Goal: Task Accomplishment & Management: Use online tool/utility

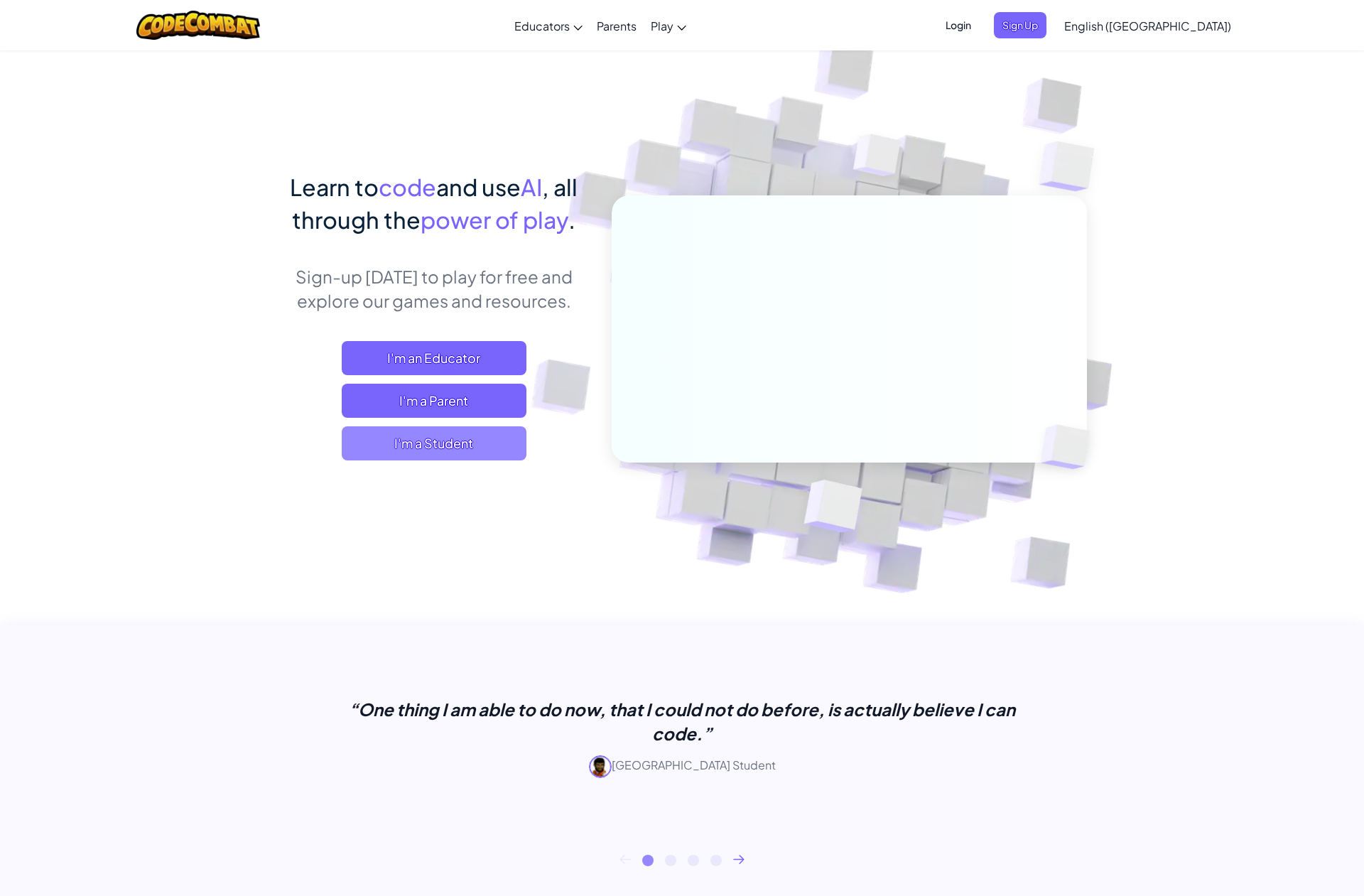
click at [452, 446] on span "I'm a Student" at bounding box center [434, 443] width 185 height 34
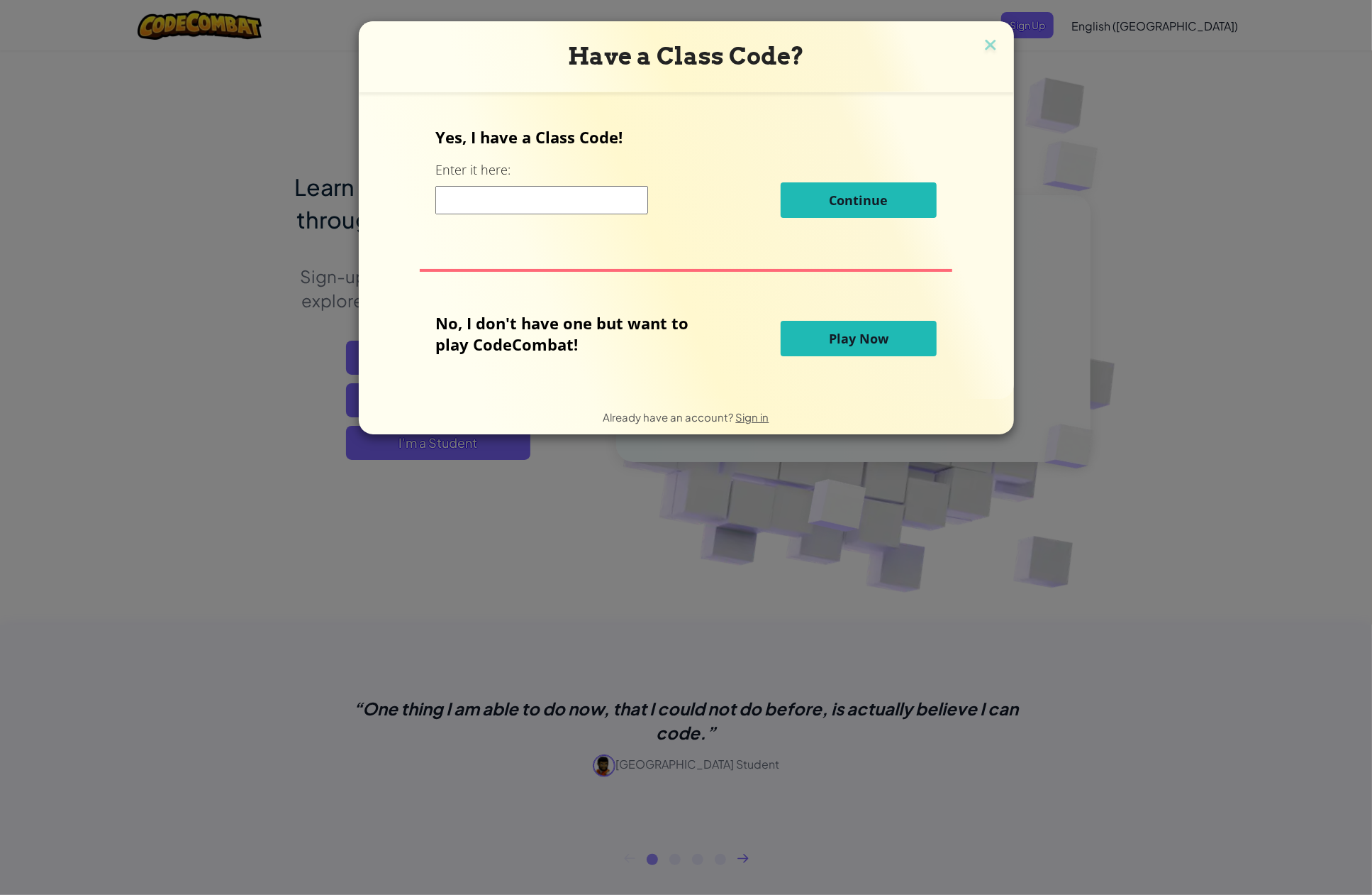
click at [1070, 165] on div "Have a Class Code? Yes, I have a Class Code! Enter it here: Continue No, I don'…" at bounding box center [686, 447] width 1372 height 895
click at [995, 38] on img at bounding box center [990, 46] width 19 height 21
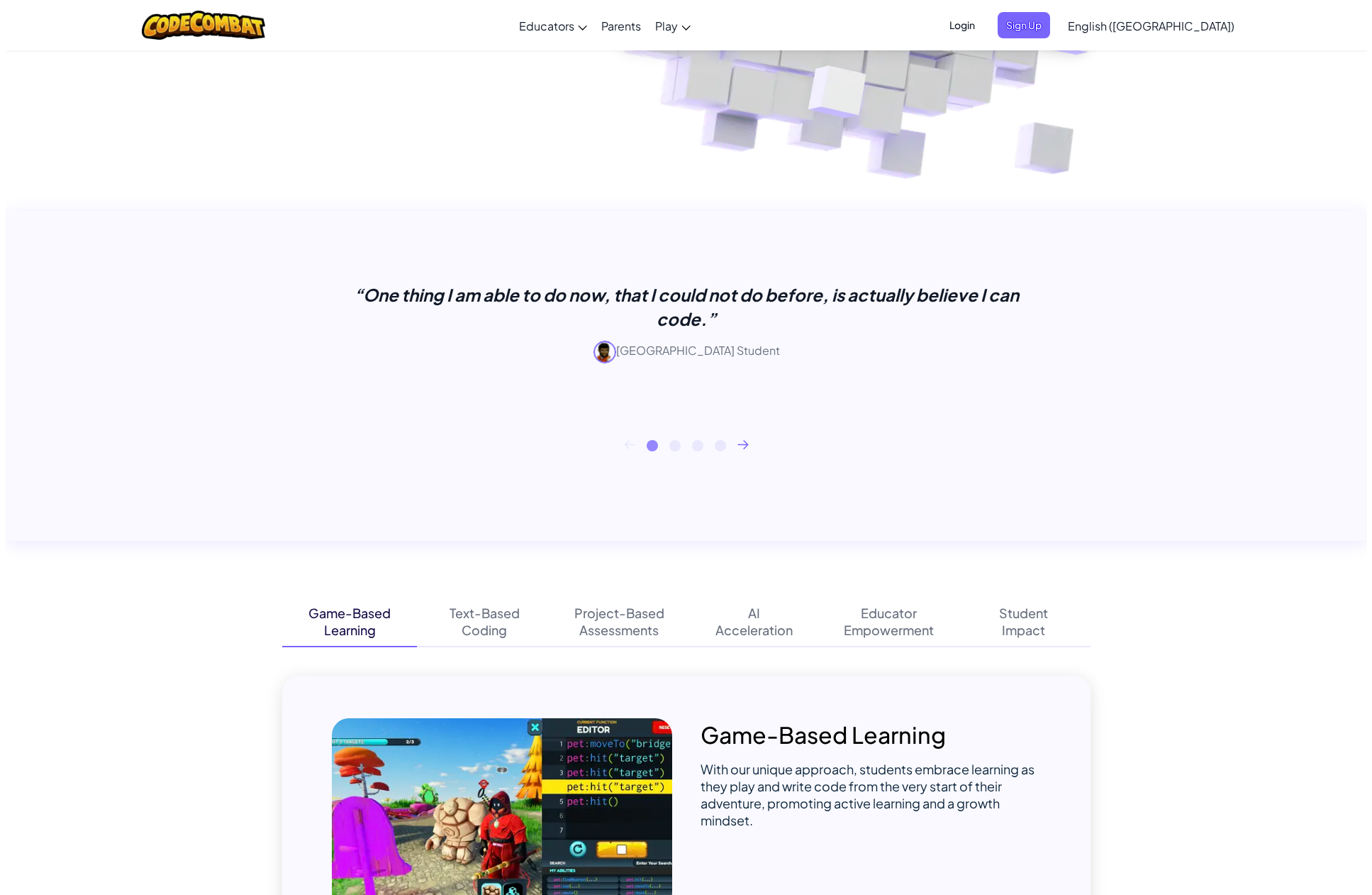
scroll to position [142, 0]
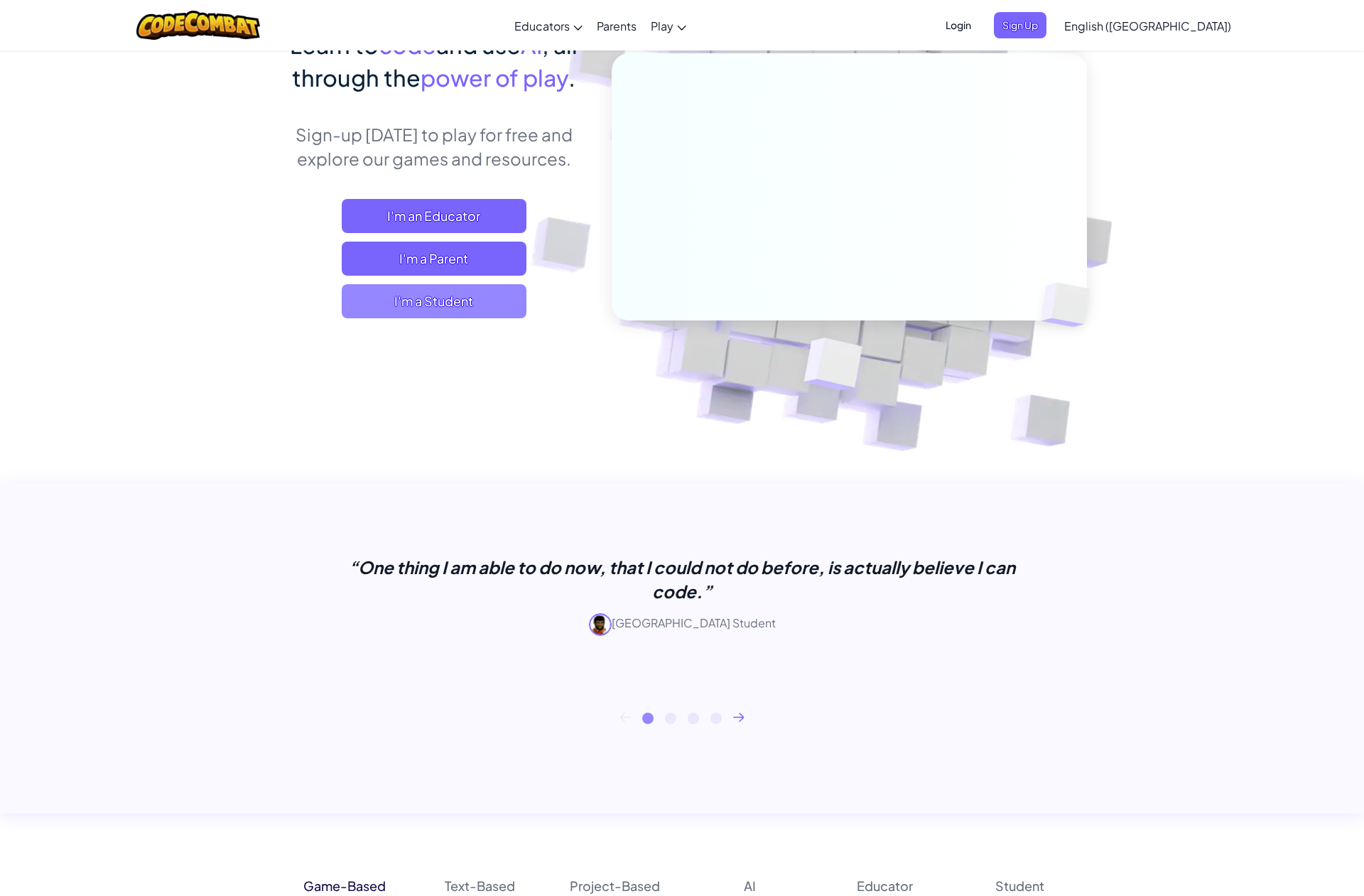
click at [479, 313] on span "I'm a Student" at bounding box center [434, 301] width 185 height 34
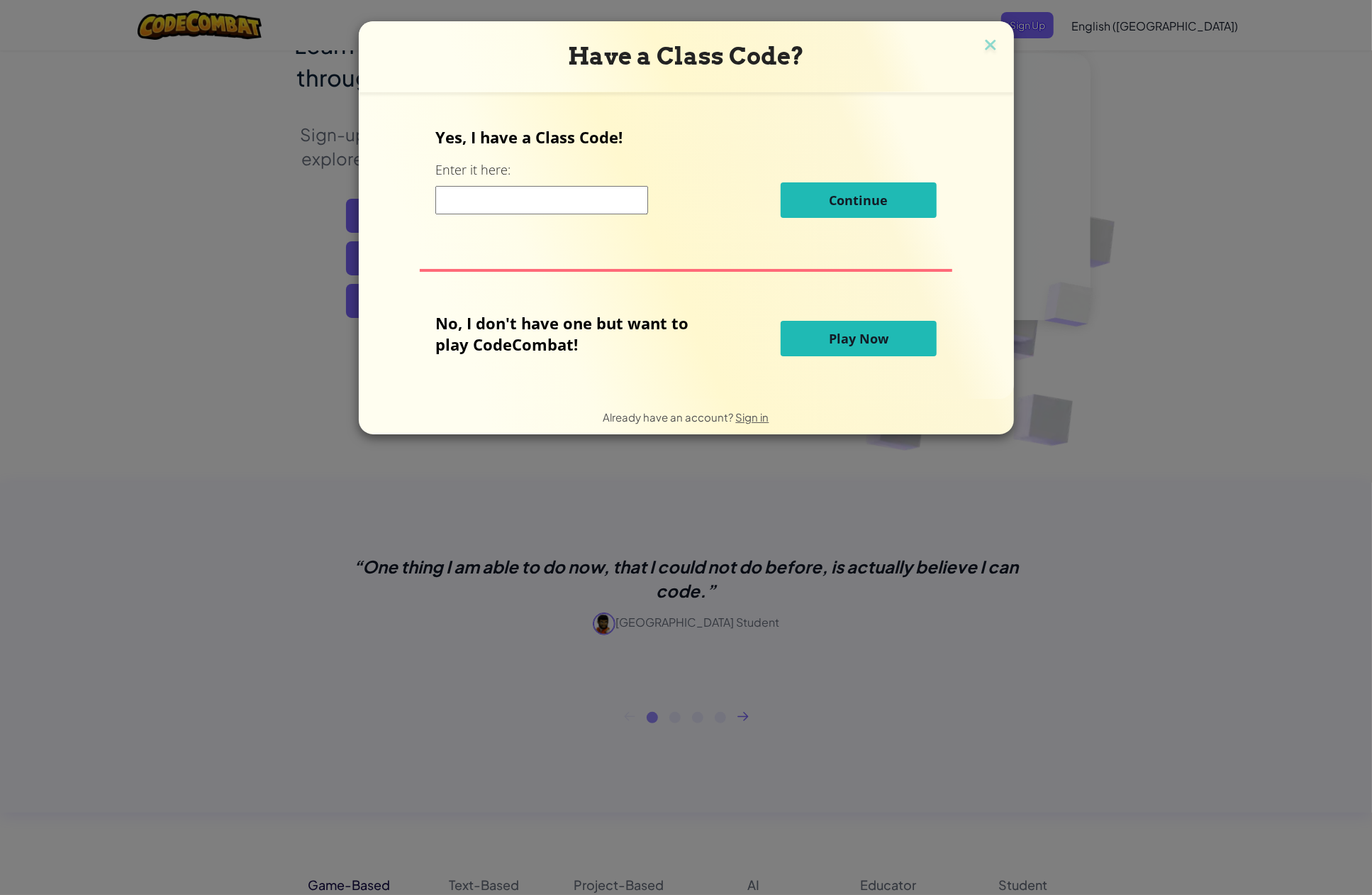
click at [886, 326] on button "Play Now" at bounding box center [858, 338] width 156 height 36
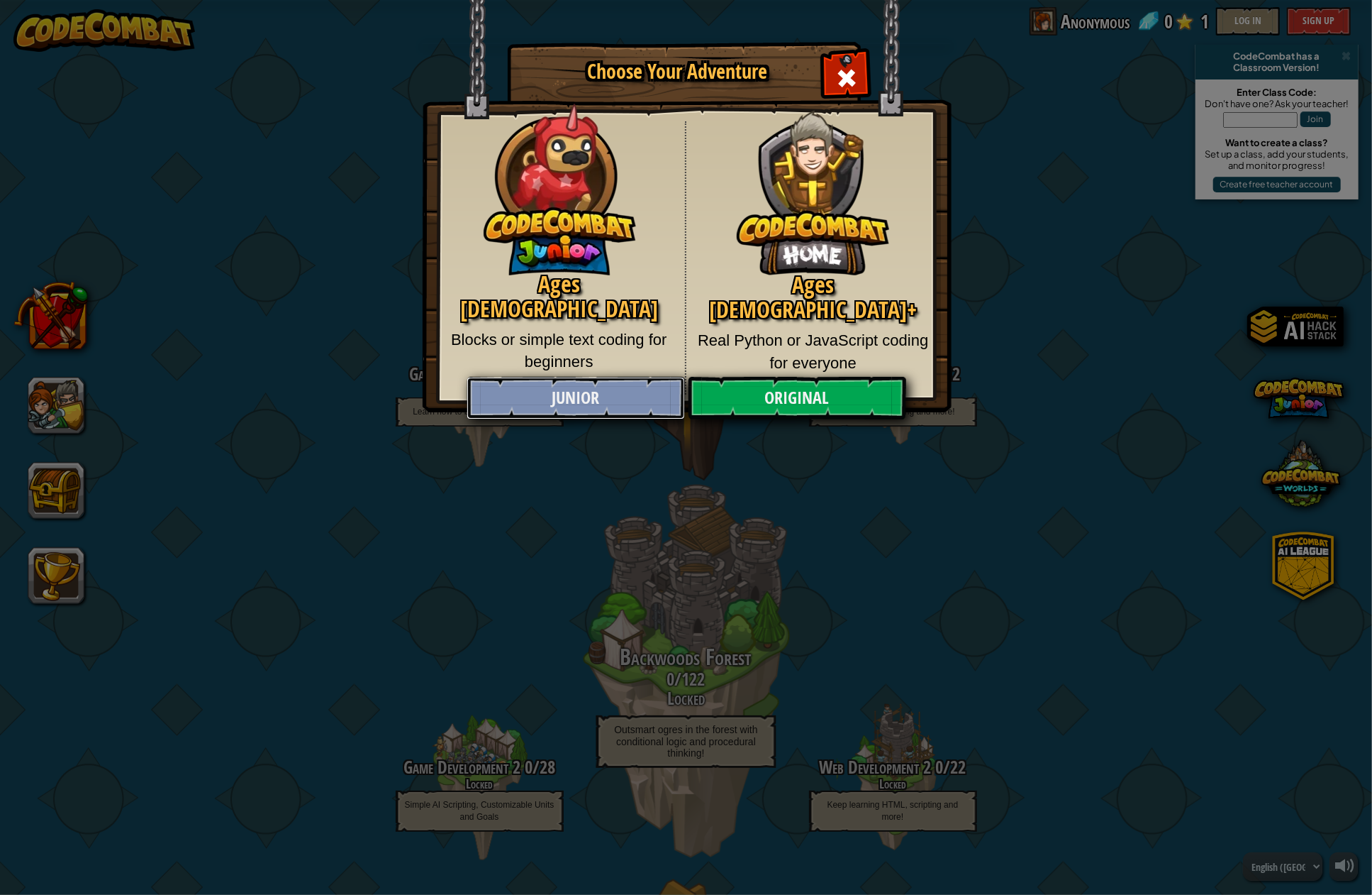
click at [557, 401] on link "Junior" at bounding box center [575, 398] width 219 height 43
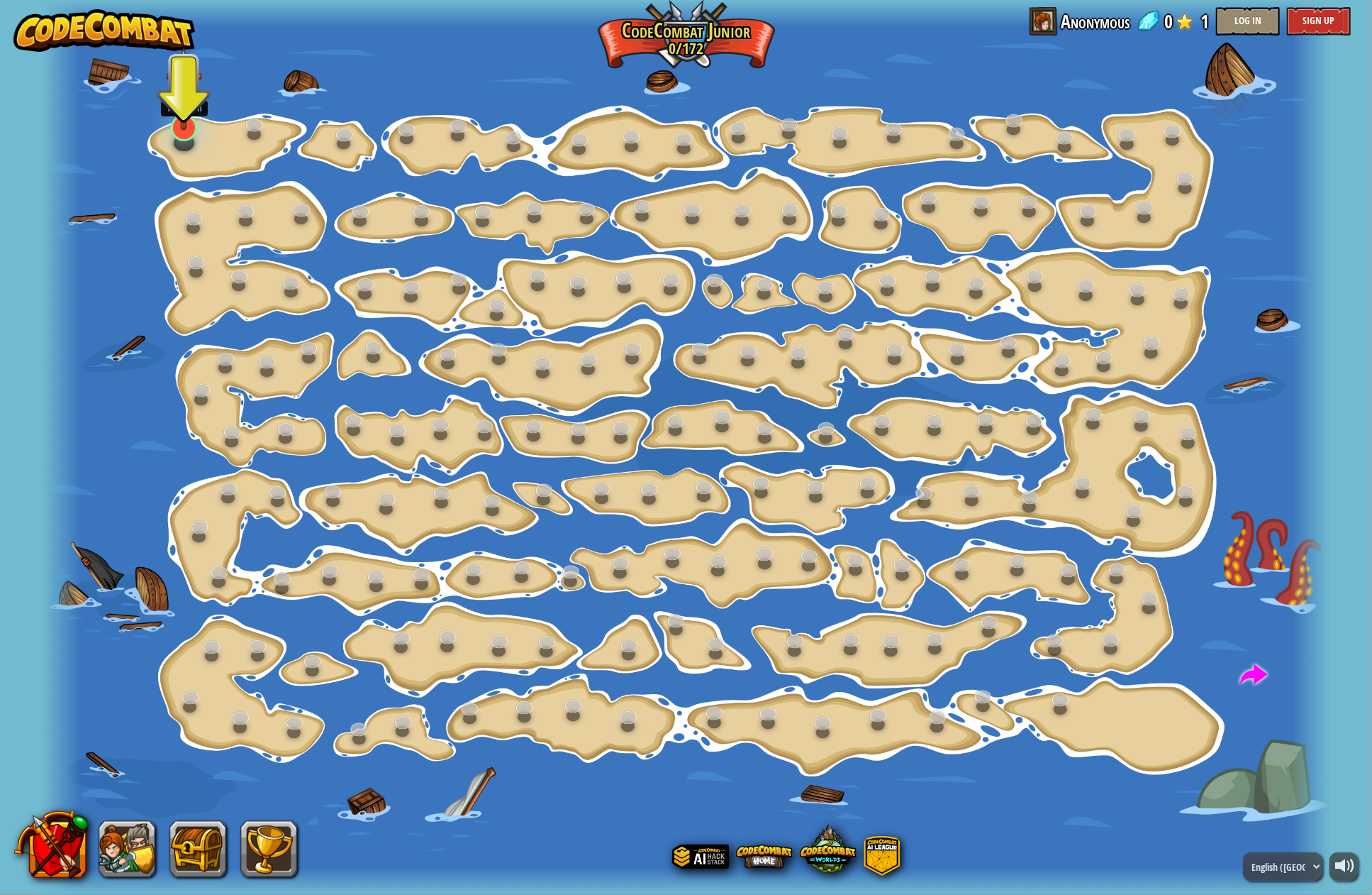
click at [181, 110] on img at bounding box center [185, 89] width 37 height 84
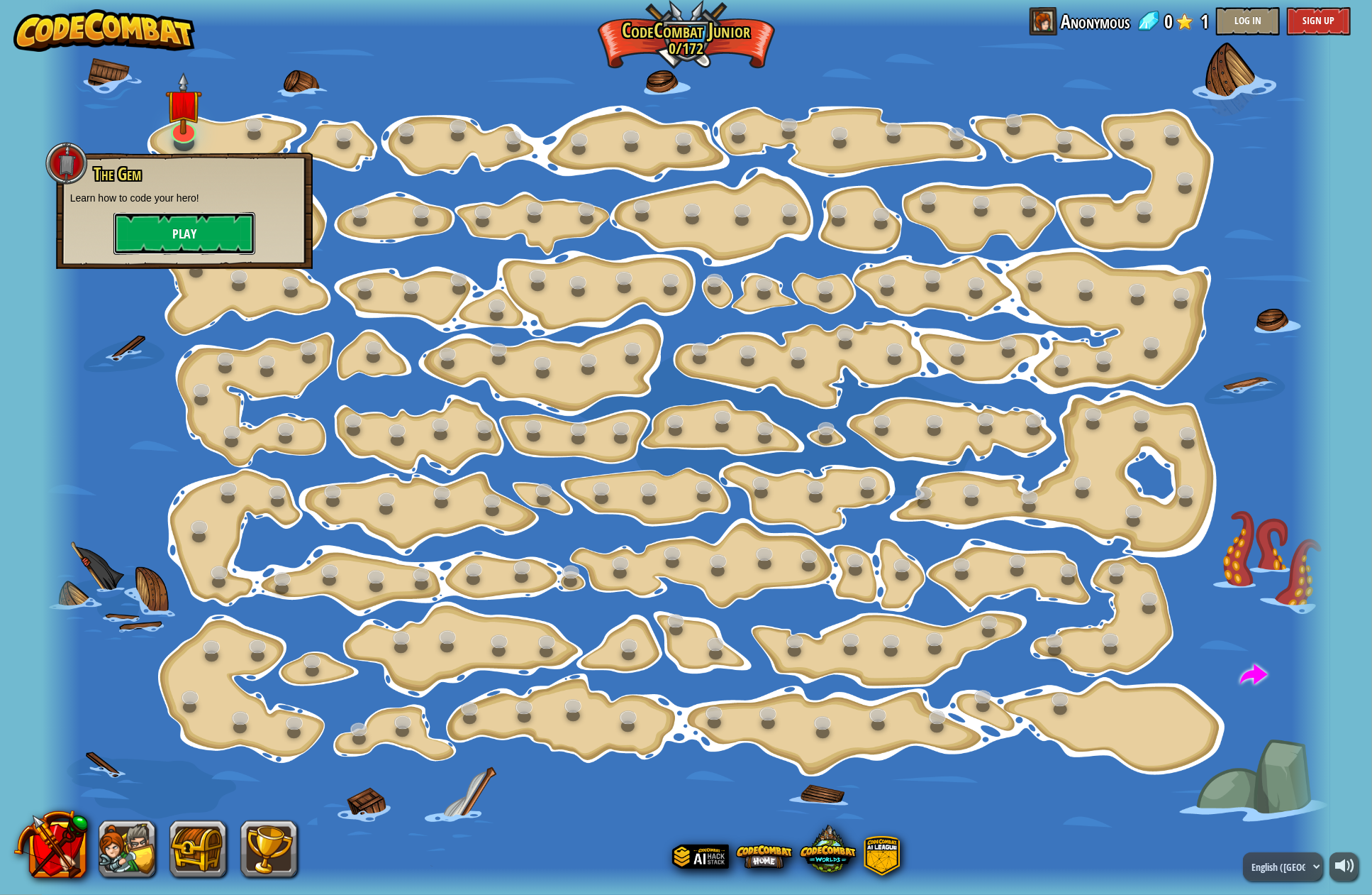
click at [207, 220] on button "Play" at bounding box center [185, 233] width 142 height 43
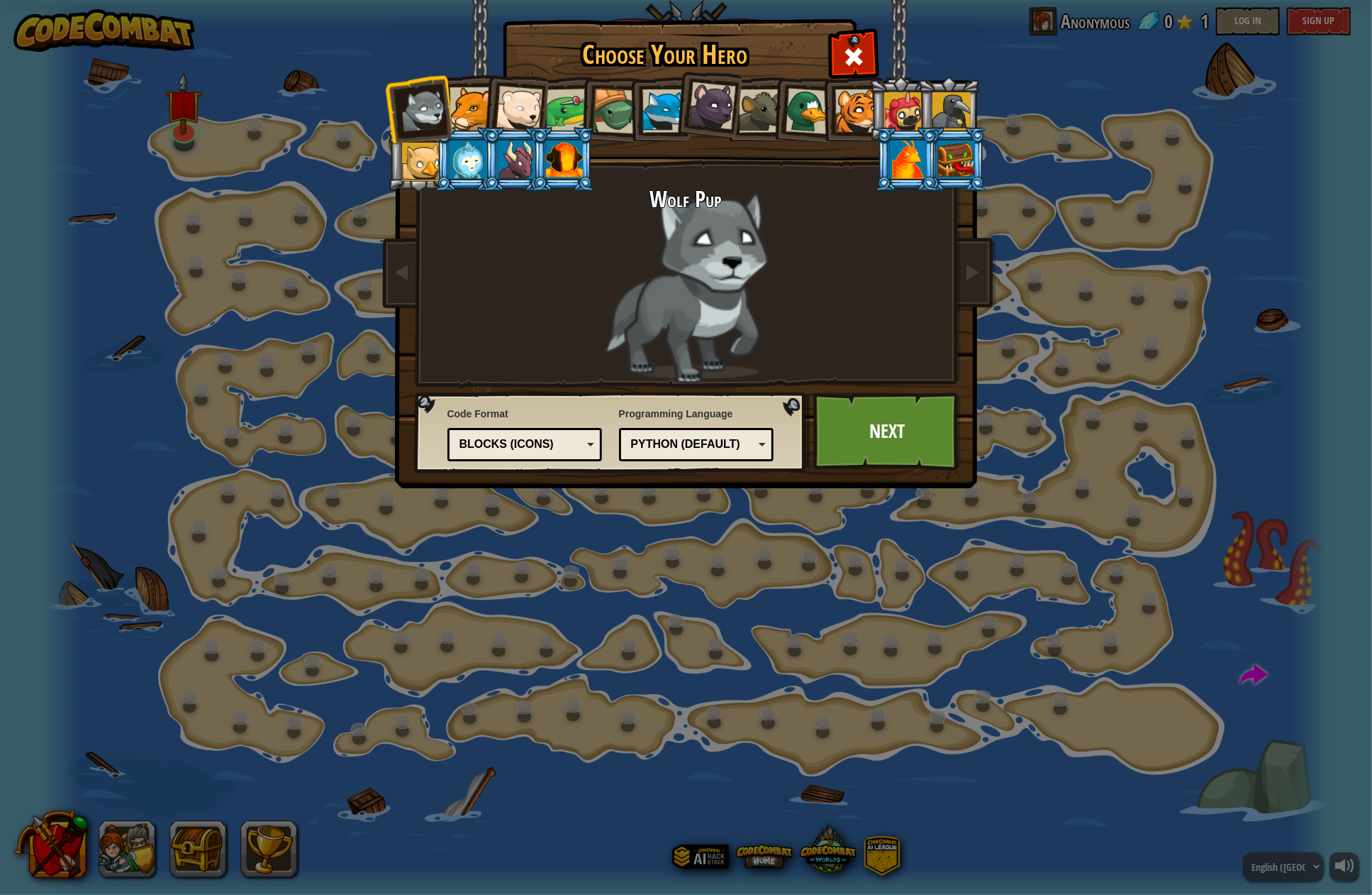
click at [481, 111] on div at bounding box center [471, 109] width 44 height 44
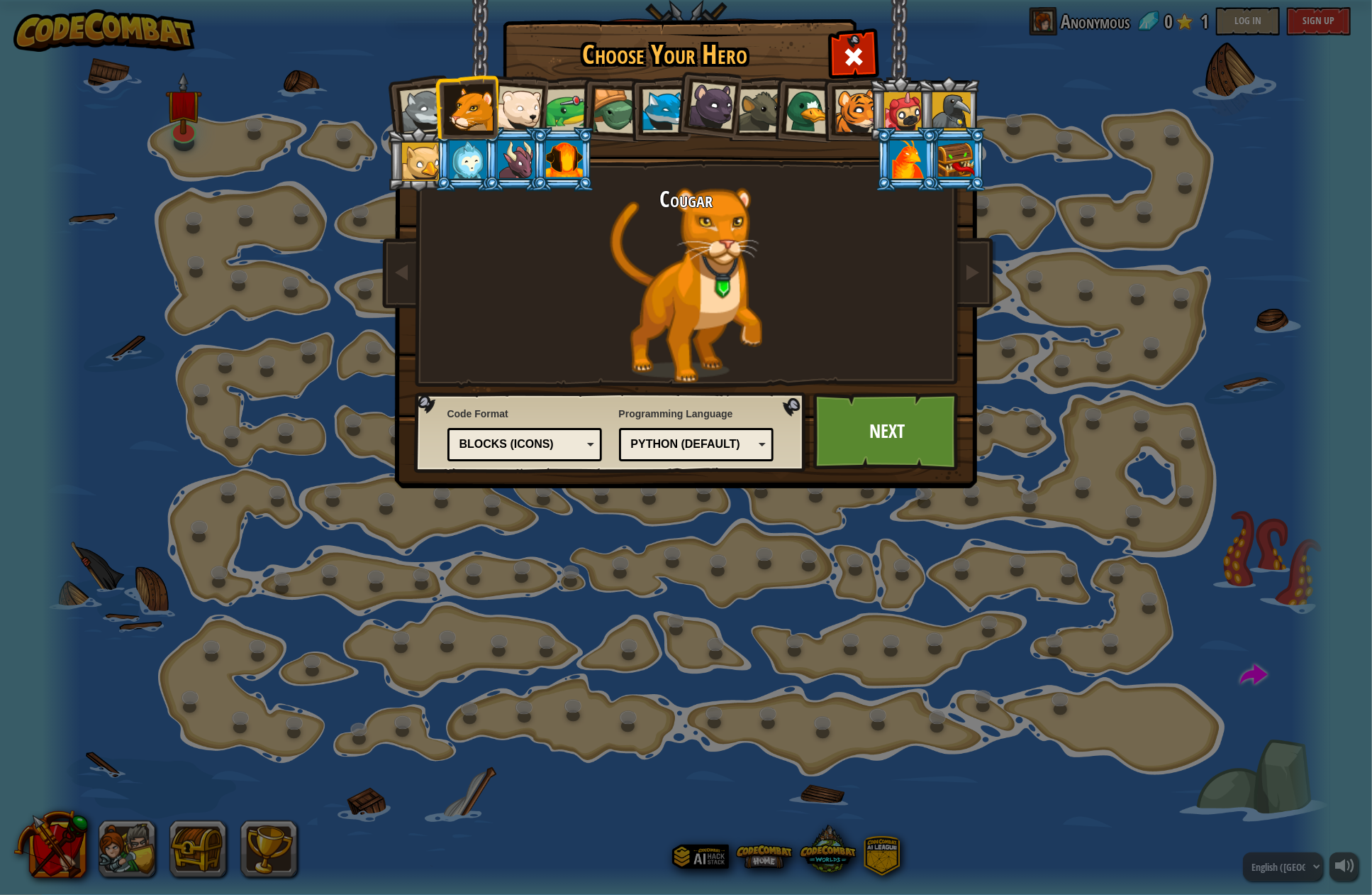
drag, startPoint x: 525, startPoint y: 109, endPoint x: 525, endPoint y: 122, distance: 13.0
click at [525, 109] on div at bounding box center [519, 109] width 47 height 47
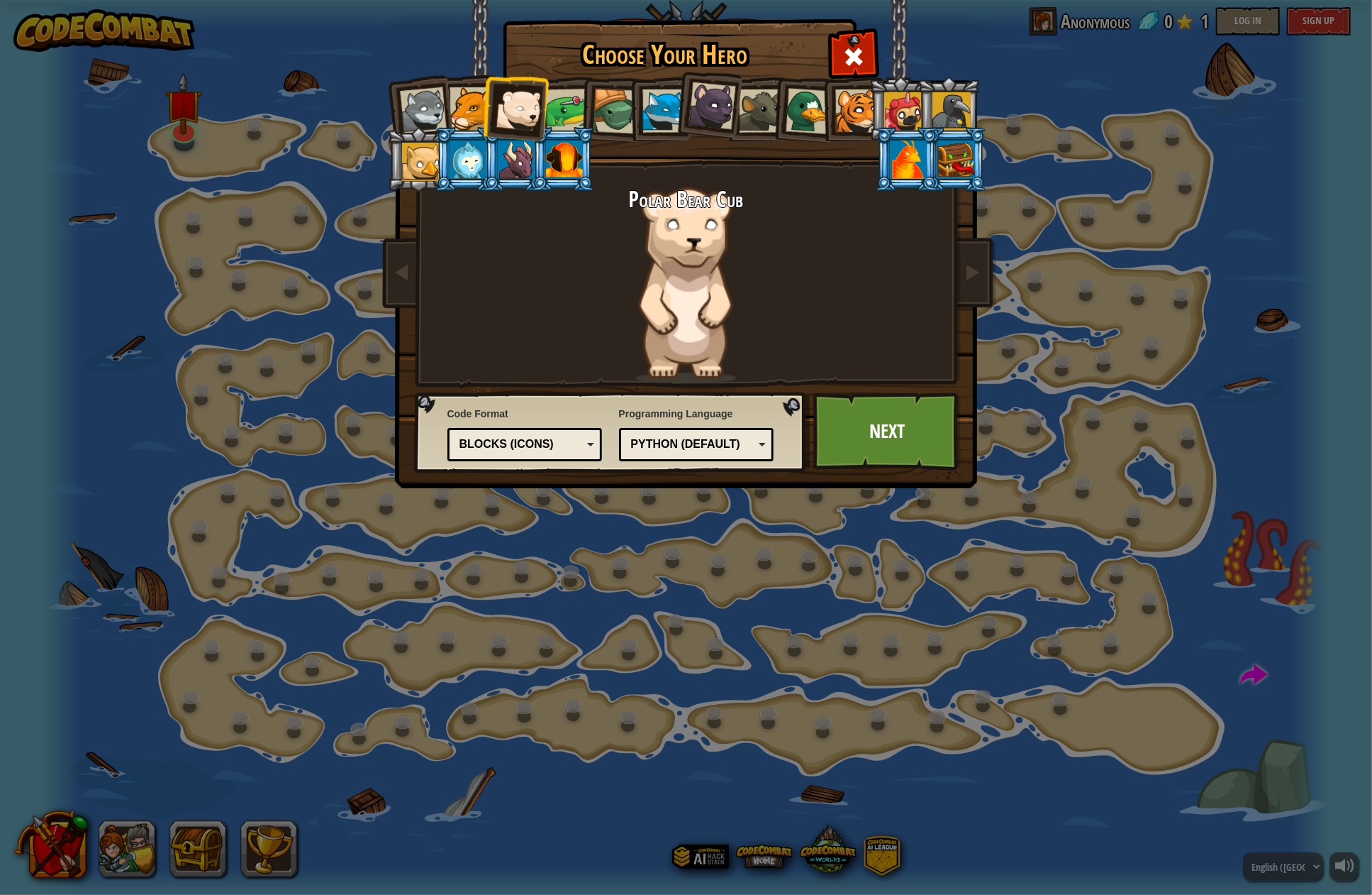
click at [419, 100] on div at bounding box center [423, 111] width 47 height 47
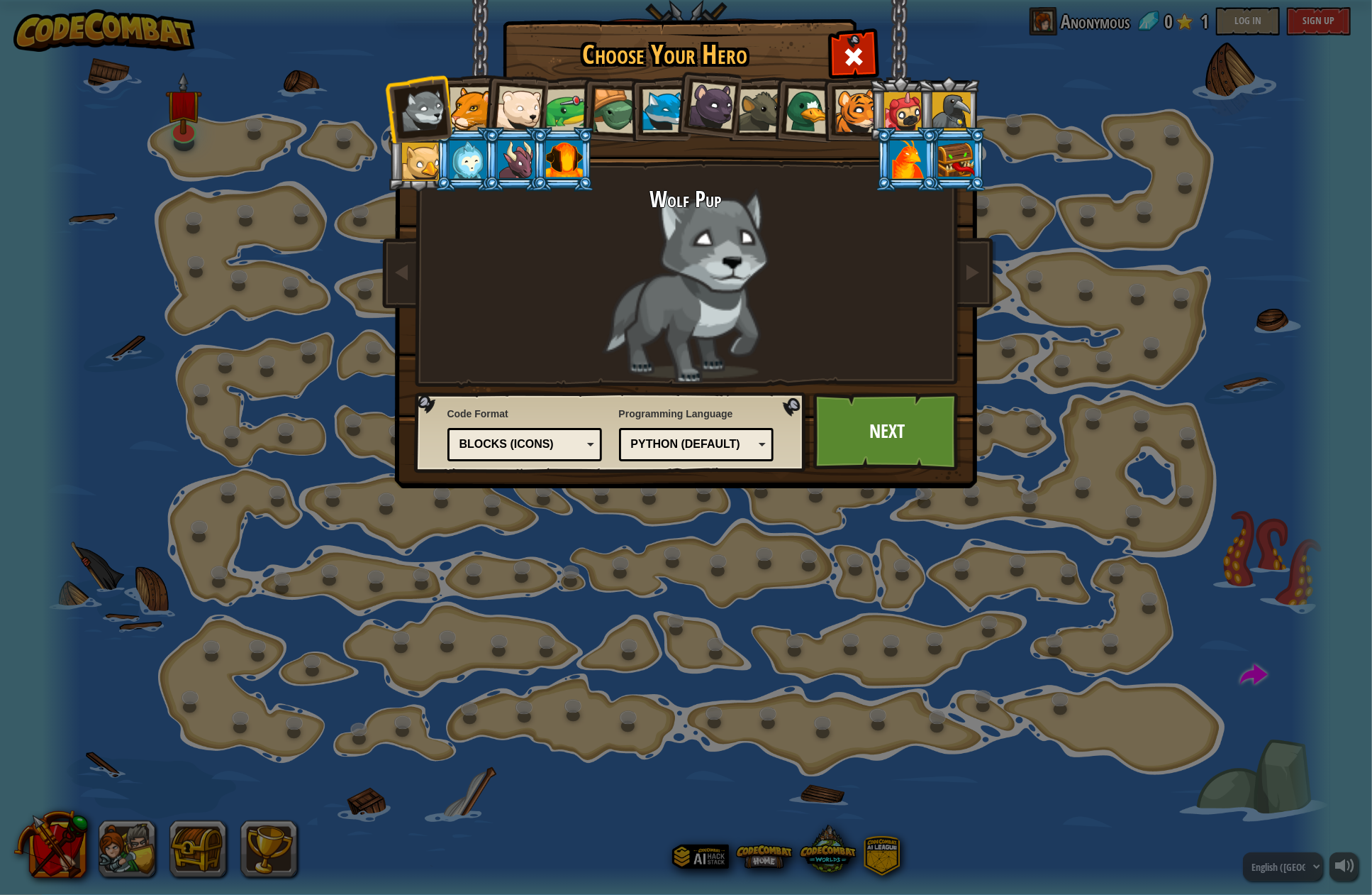
click at [726, 437] on div "Python (Default)" at bounding box center [692, 445] width 123 height 16
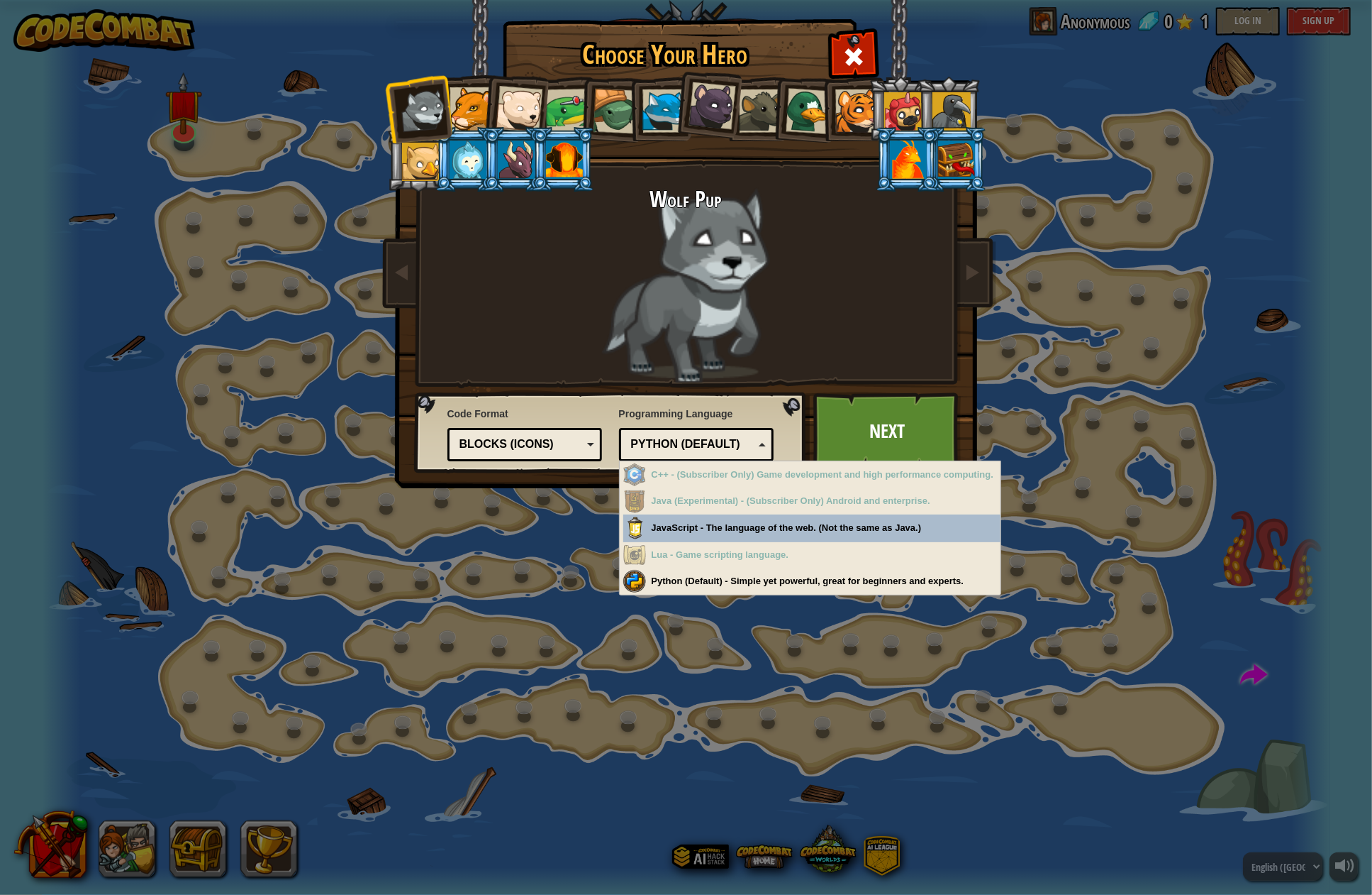
click at [726, 437] on div "Python (Default)" at bounding box center [692, 445] width 123 height 16
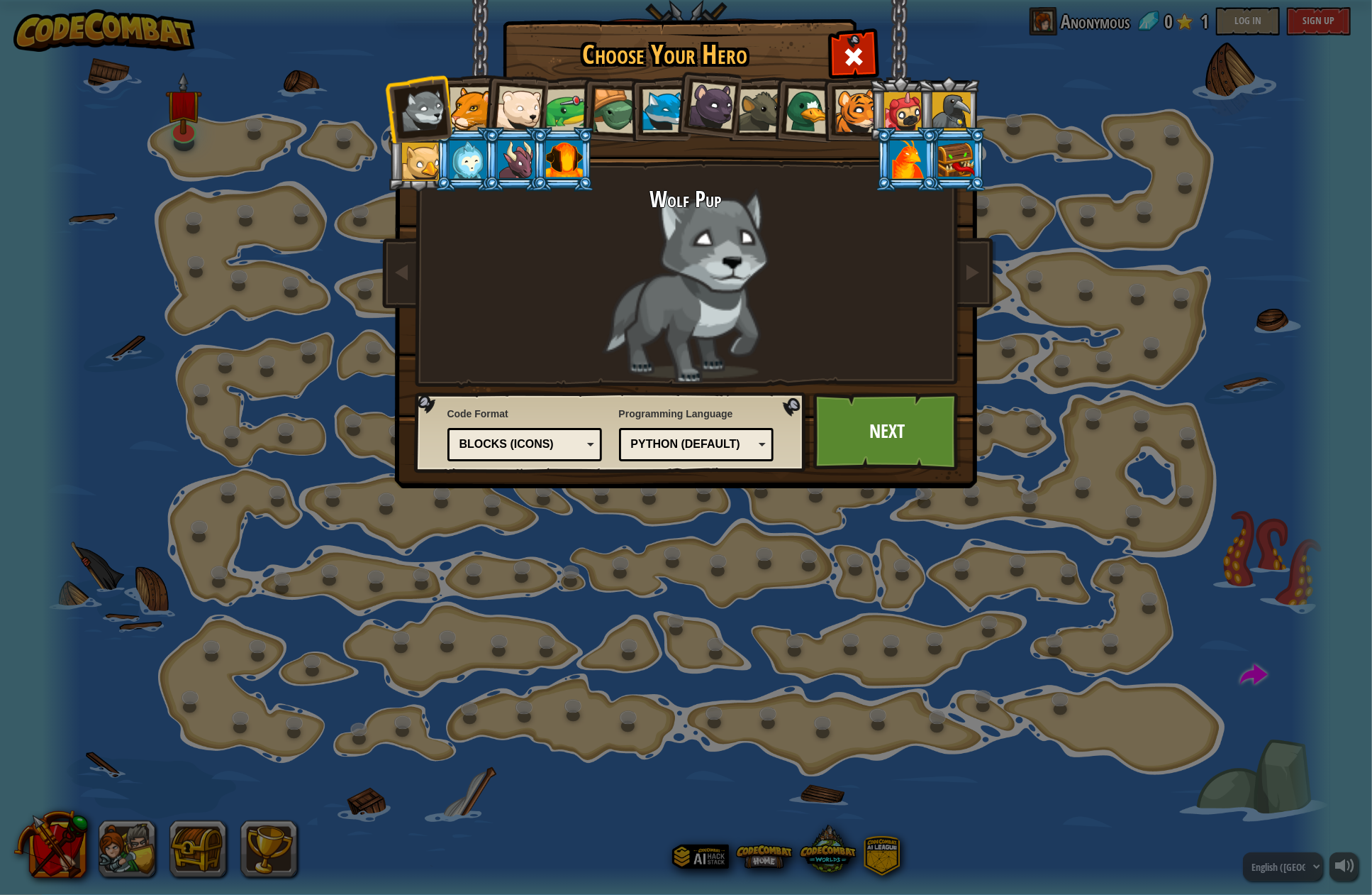
click at [536, 440] on div "Blocks (Icons)" at bounding box center [521, 445] width 123 height 16
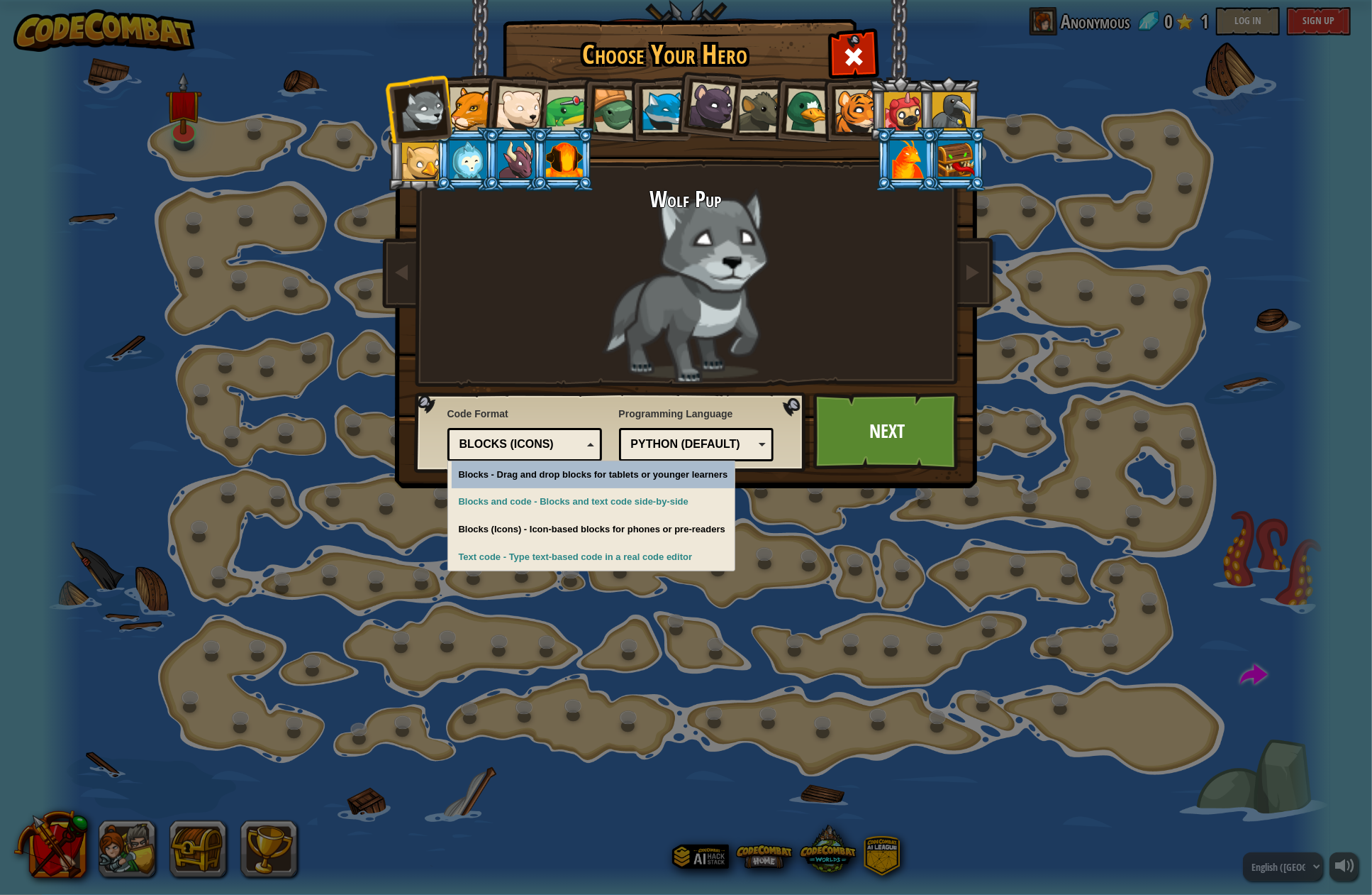
click at [627, 441] on div "Python (Default) JavaScript Lua C++ Java (Experimental) Python (Default)" at bounding box center [696, 444] width 156 height 33
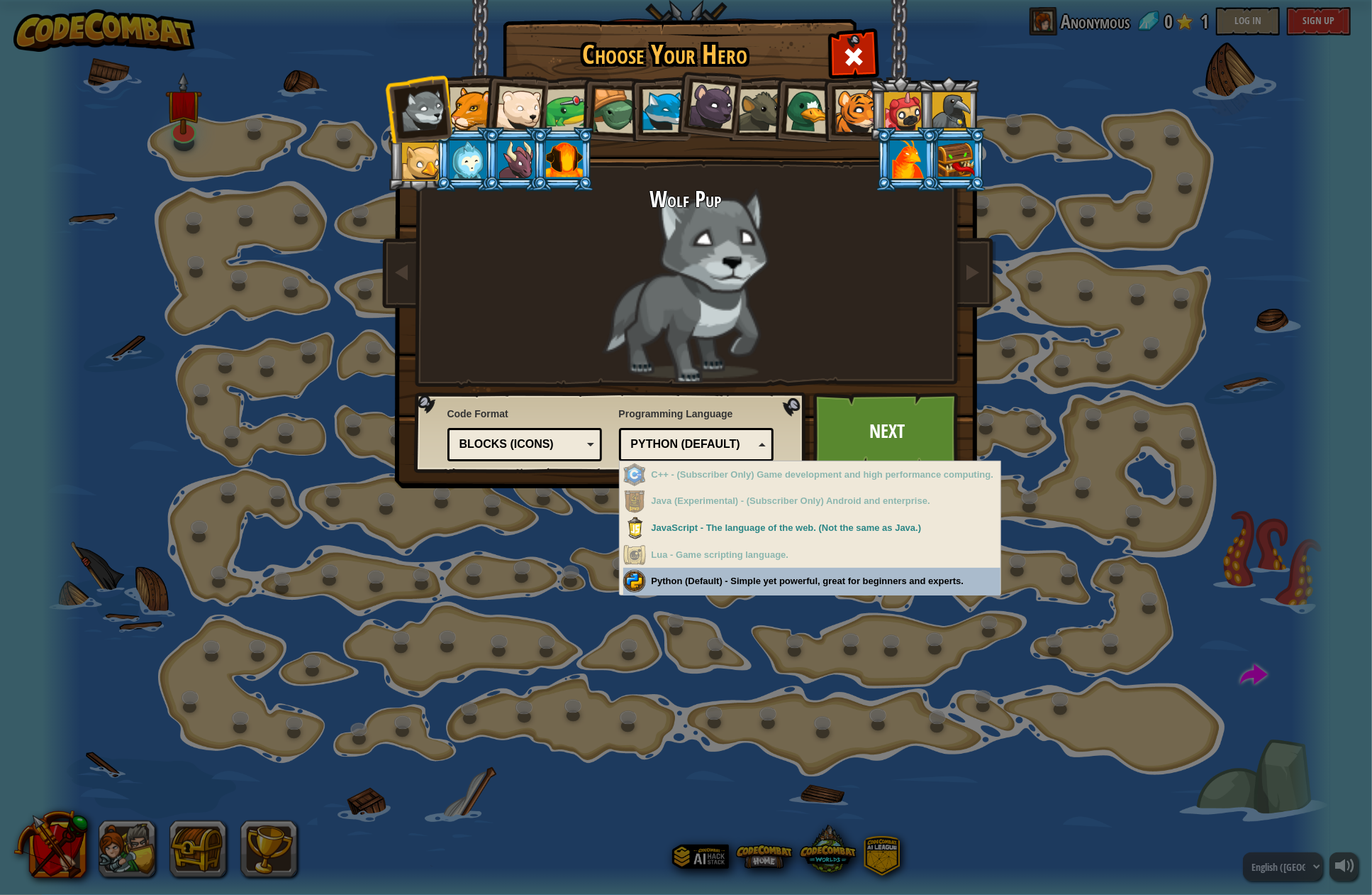
click at [507, 440] on div "Blocks (Icons)" at bounding box center [521, 445] width 123 height 16
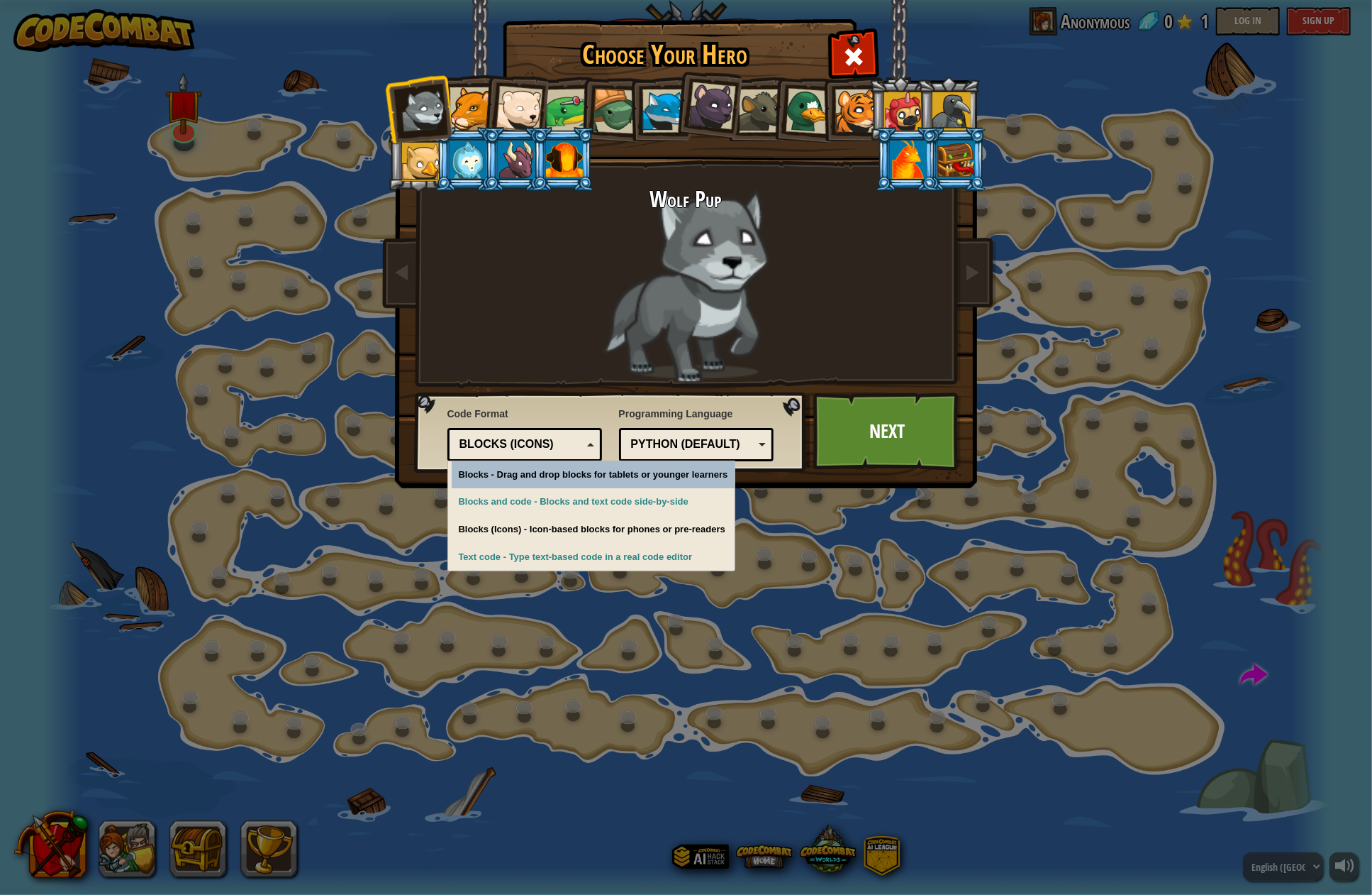
click at [494, 444] on div "Blocks (Icons)" at bounding box center [521, 445] width 123 height 16
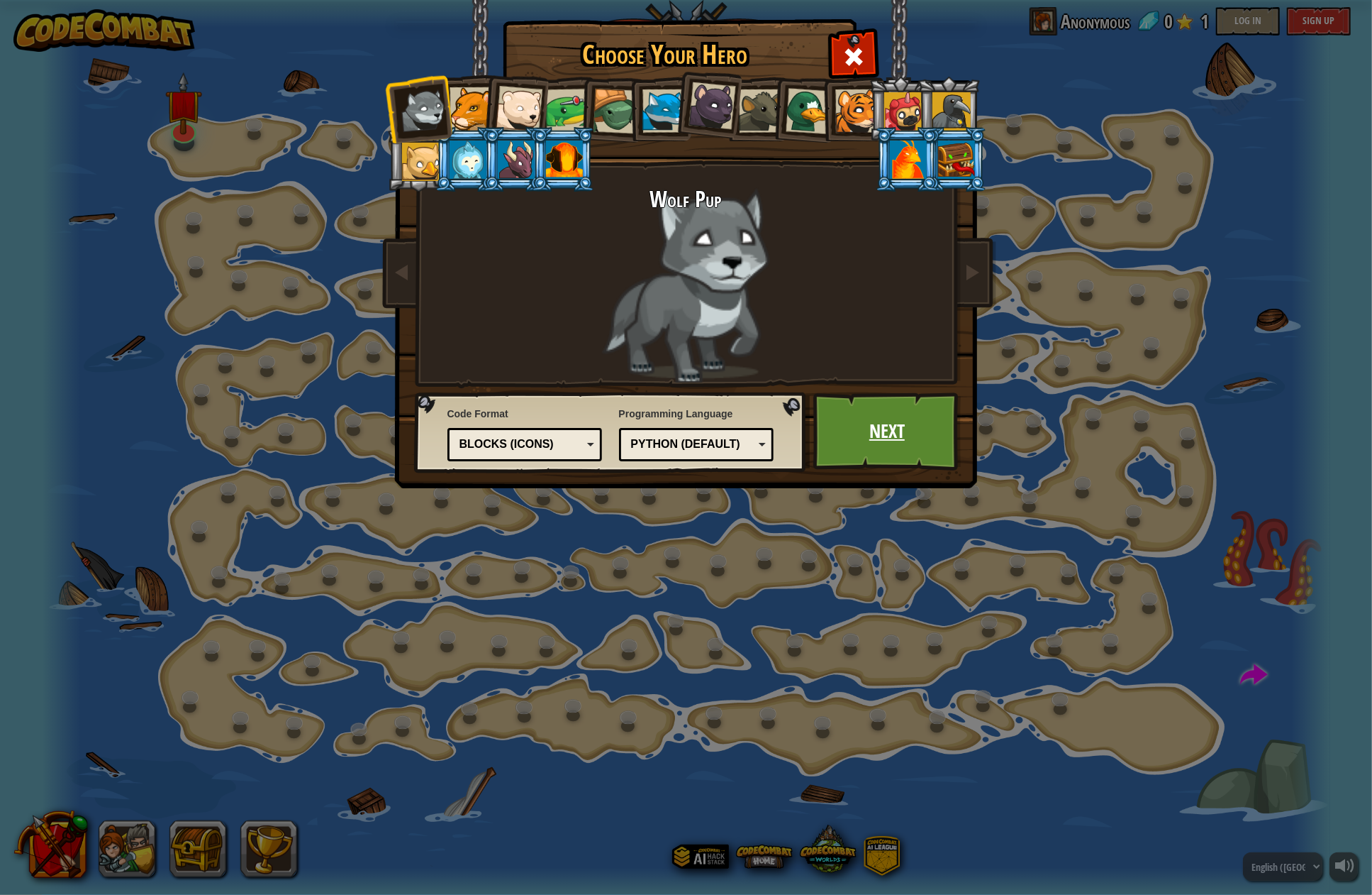
click at [878, 431] on link "Next" at bounding box center [887, 431] width 148 height 78
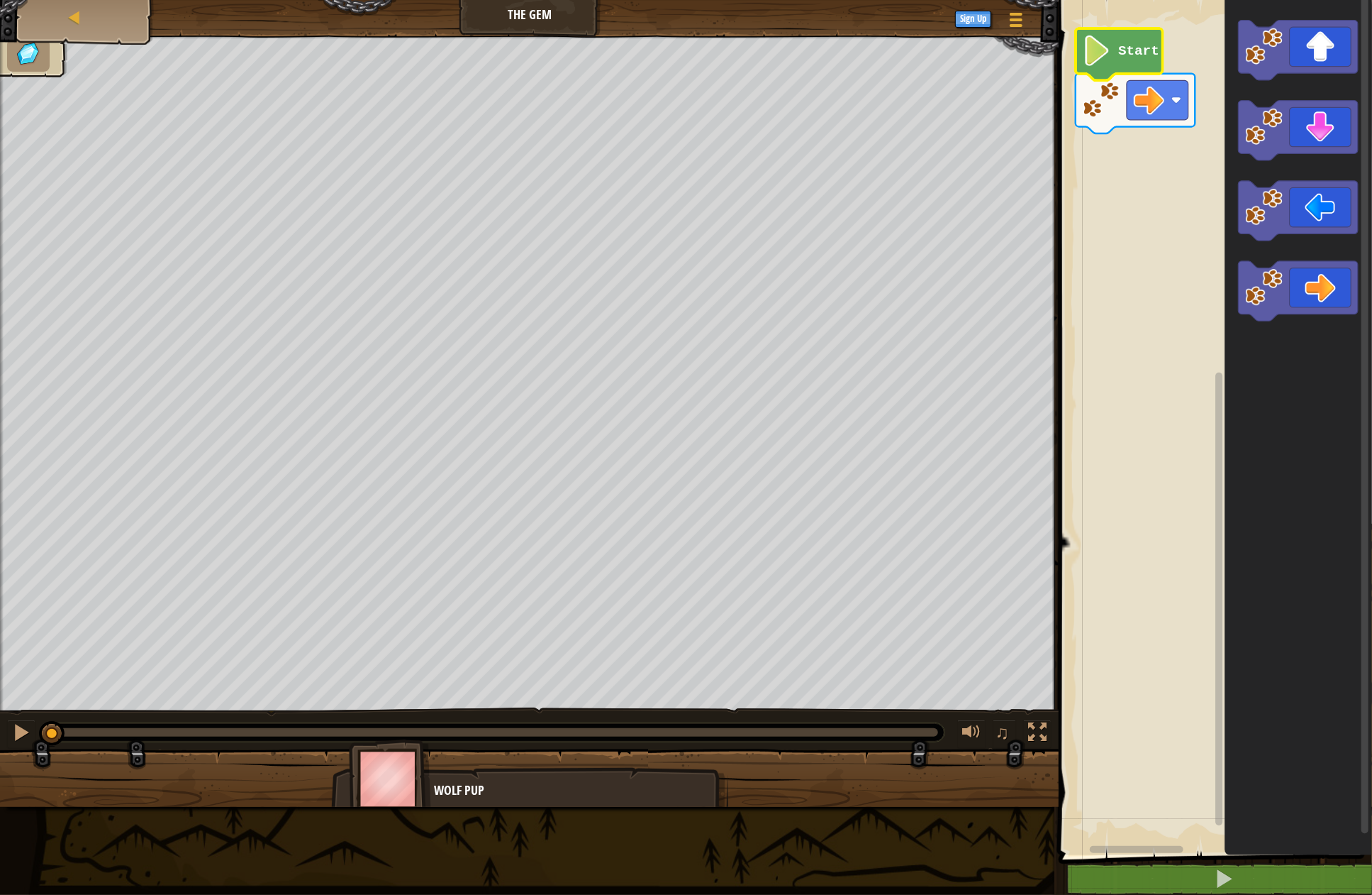
click at [1101, 55] on image "Blockly Workspace" at bounding box center [1097, 51] width 29 height 31
click at [1129, 55] on text "Start" at bounding box center [1139, 51] width 41 height 15
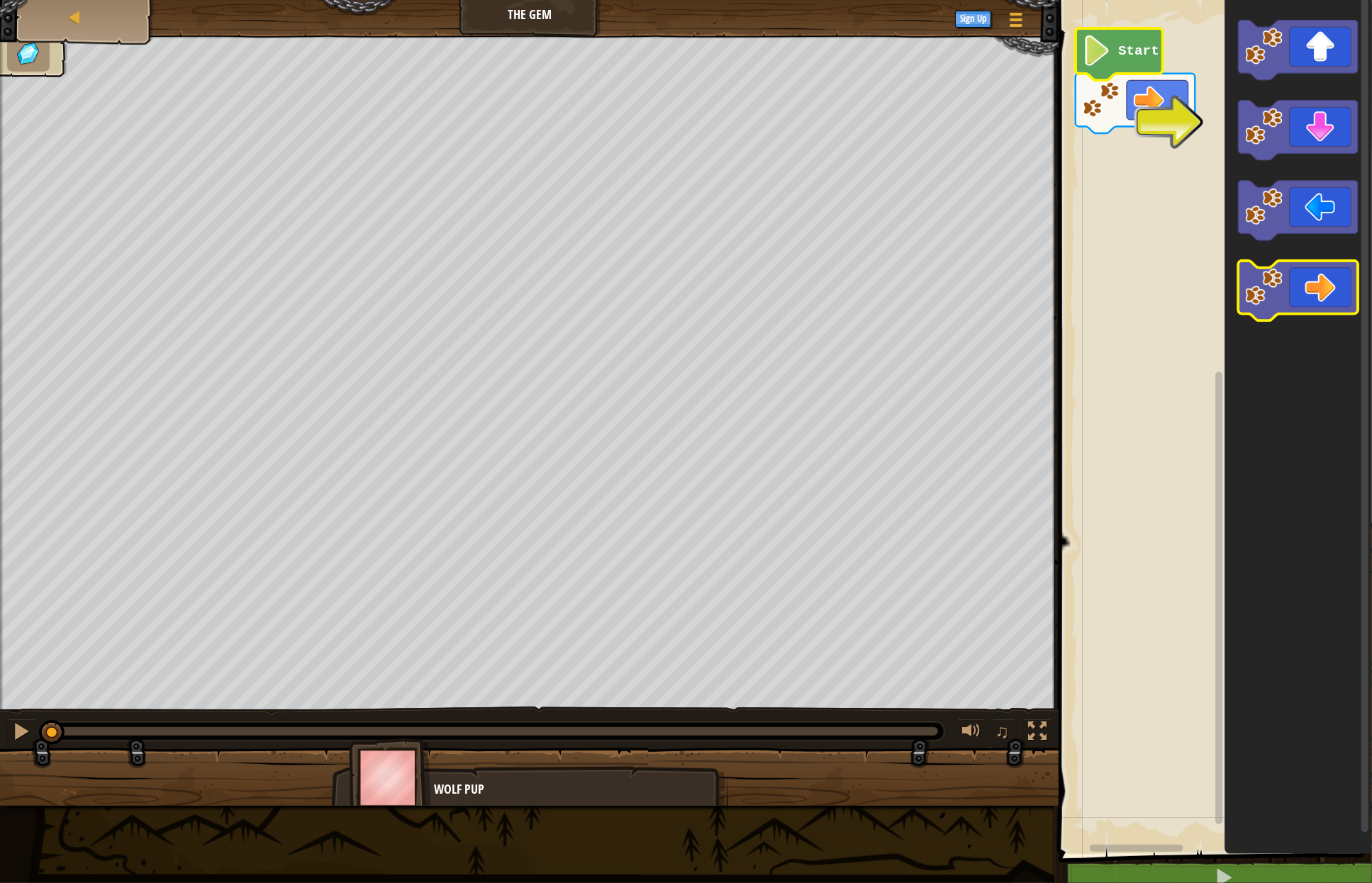
click at [1310, 290] on icon "Blockly Workspace" at bounding box center [1299, 291] width 120 height 60
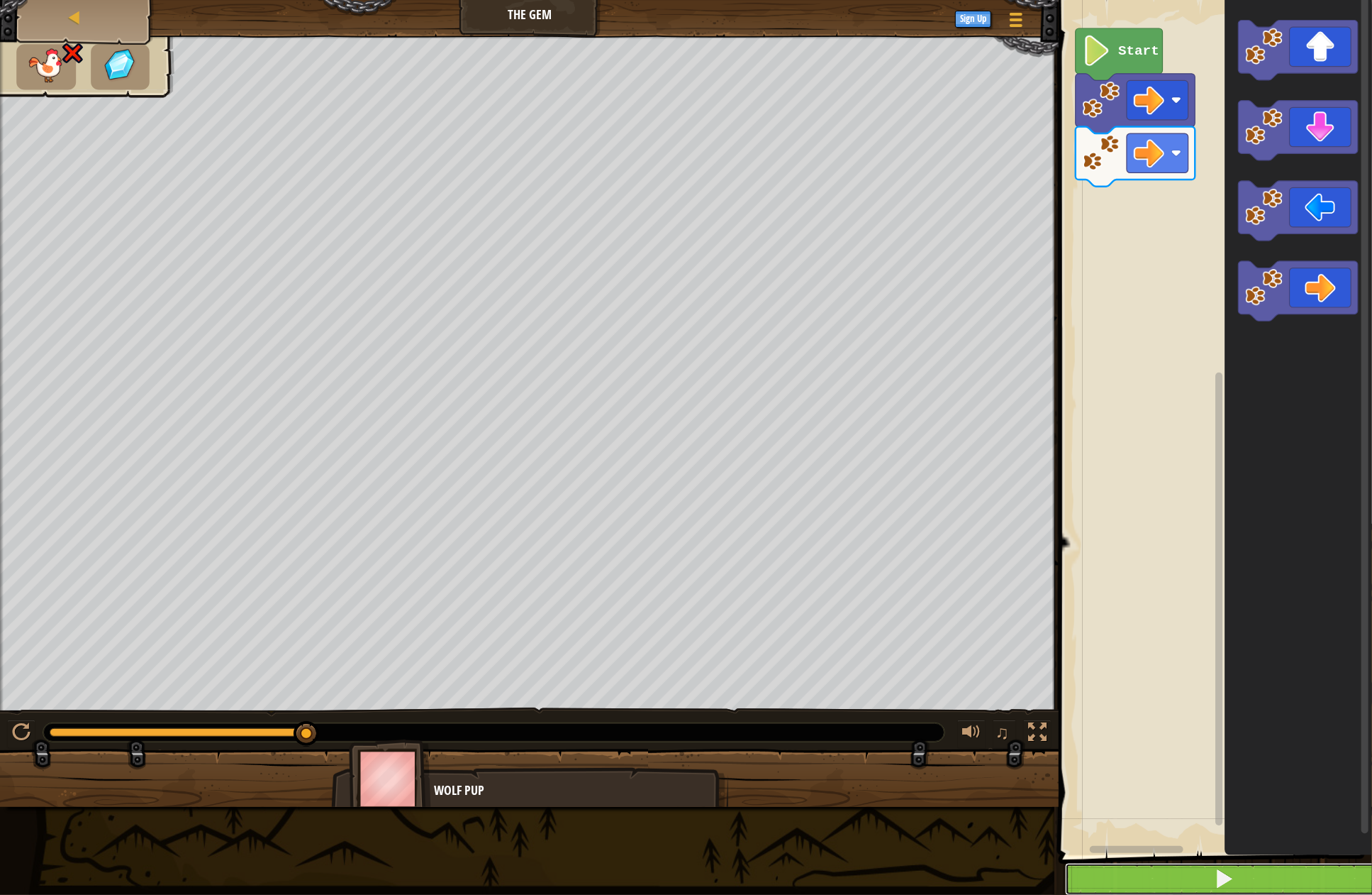
click at [1224, 872] on span at bounding box center [1224, 878] width 20 height 20
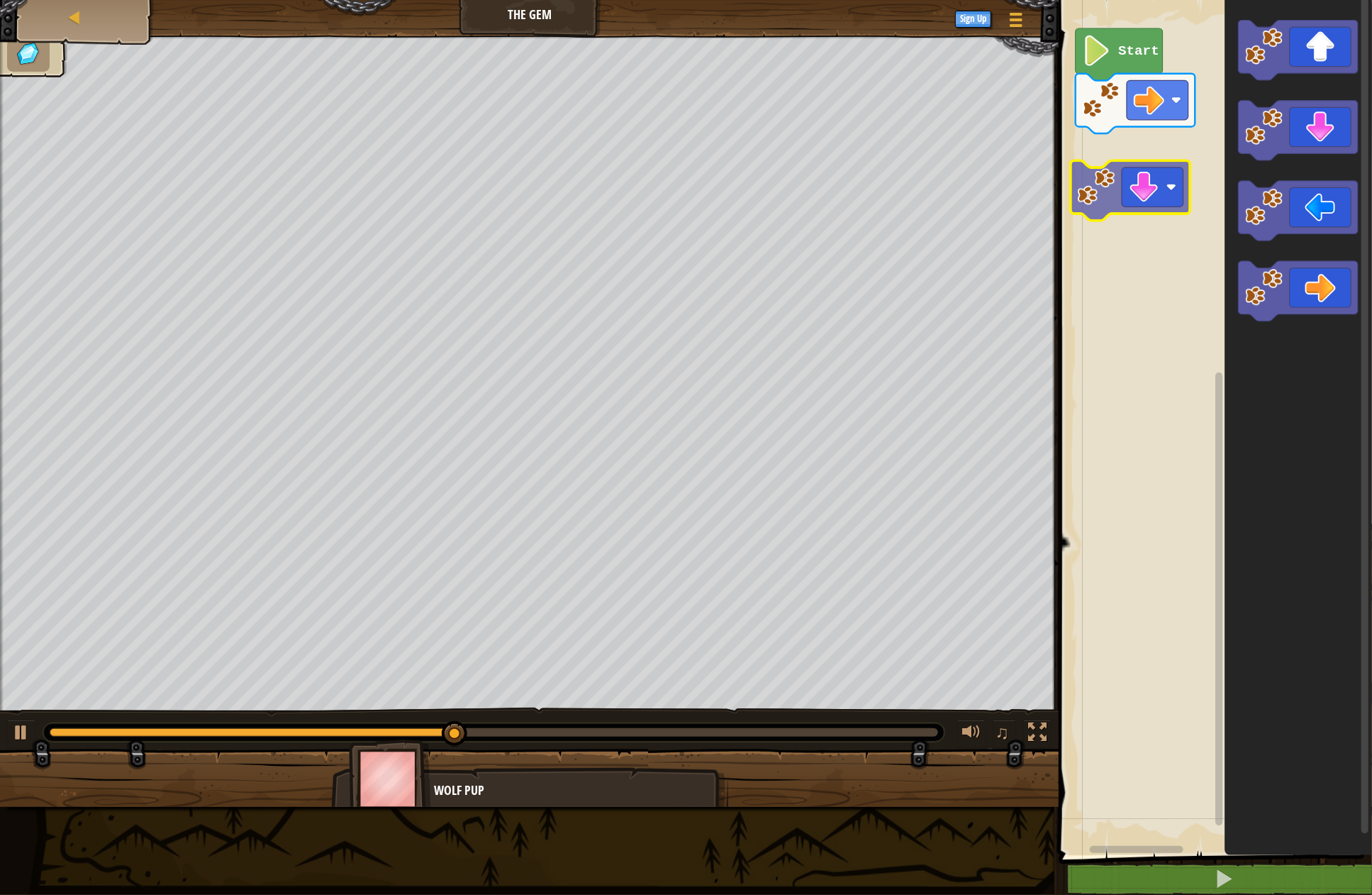
click at [1142, 195] on div "Start" at bounding box center [1213, 424] width 318 height 862
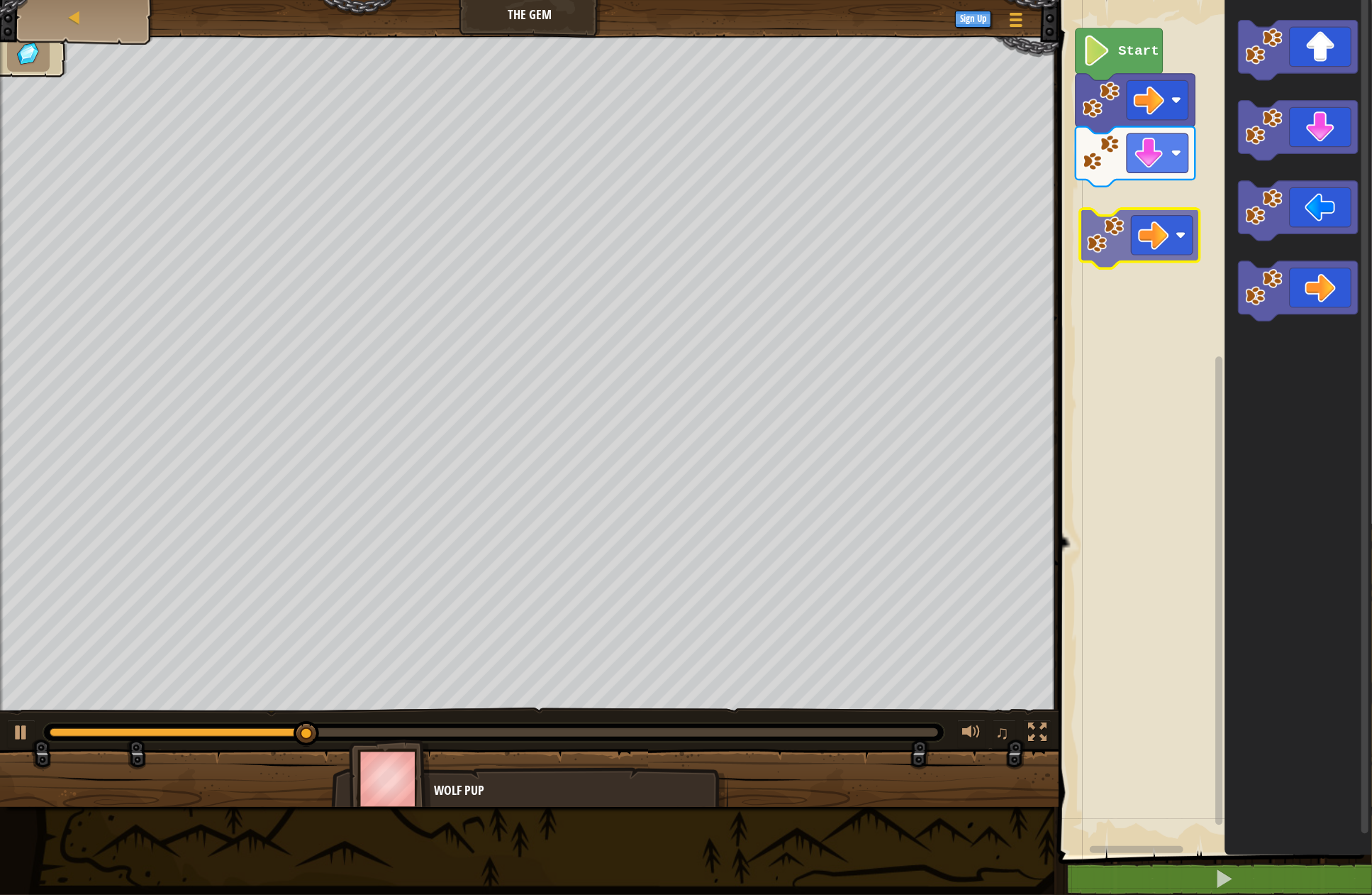
click at [1146, 251] on div "Start" at bounding box center [1213, 424] width 318 height 862
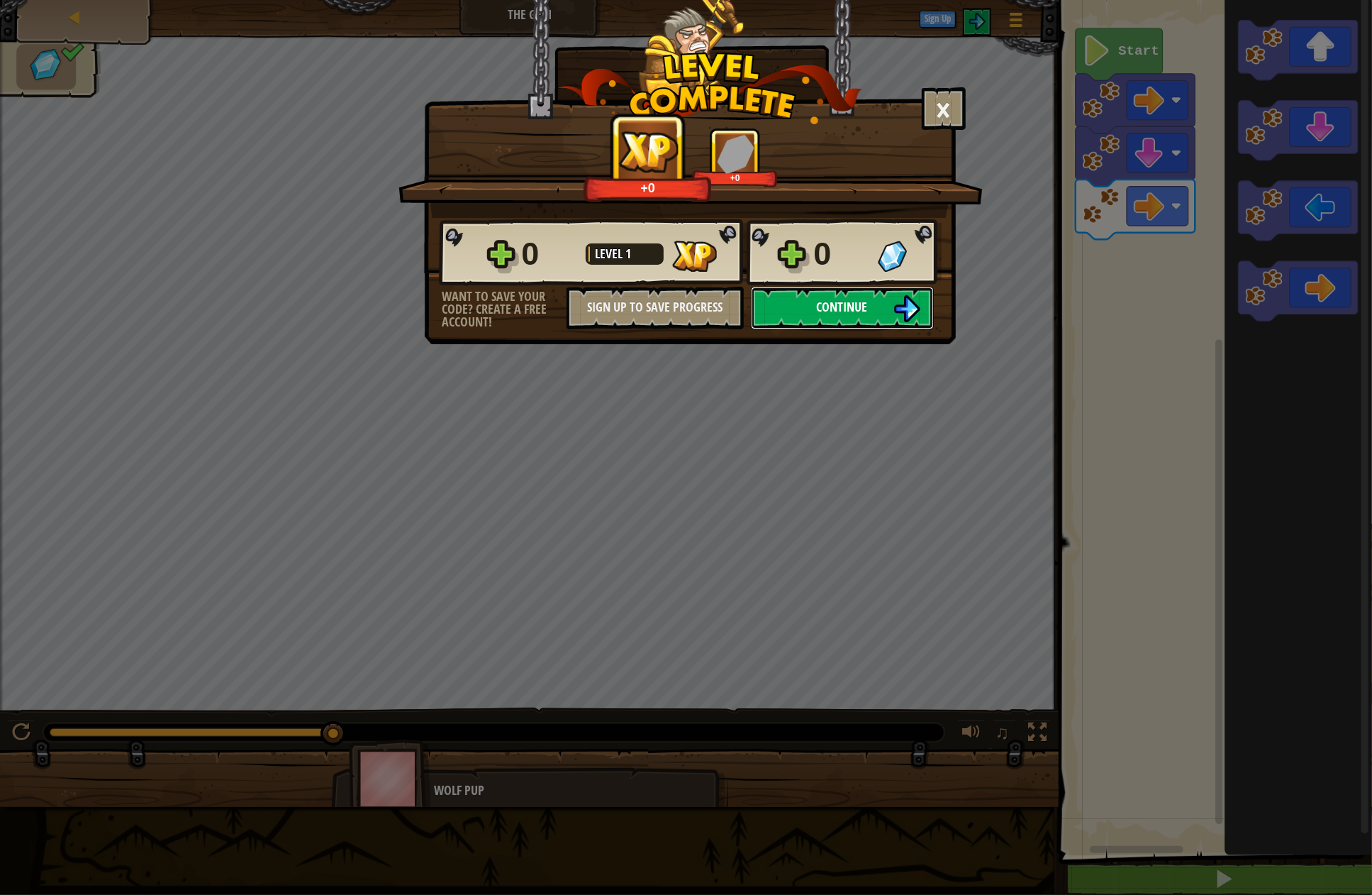
click at [824, 301] on span "Continue" at bounding box center [842, 307] width 51 height 18
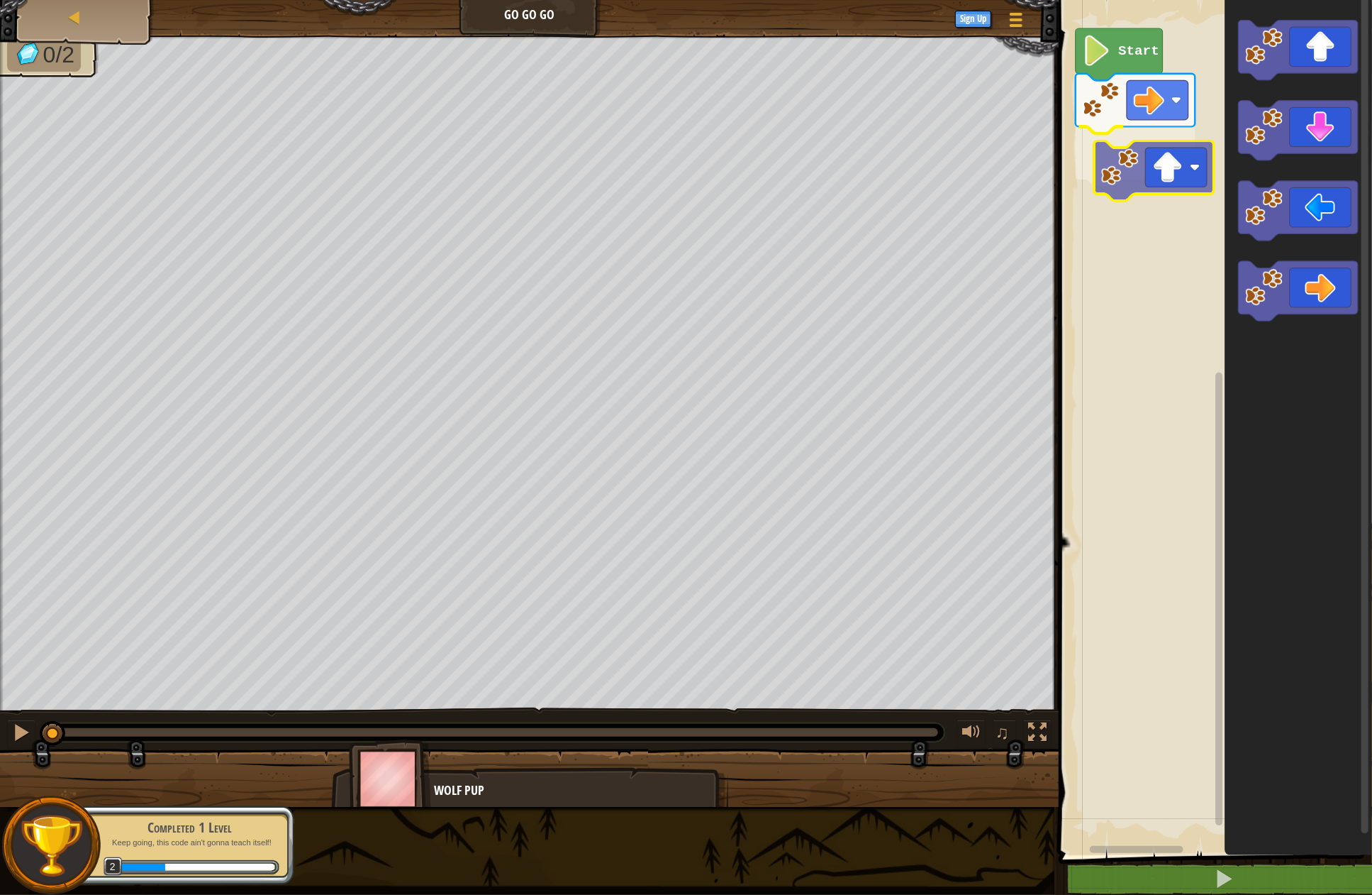
click at [1173, 185] on div "Start" at bounding box center [1213, 424] width 318 height 862
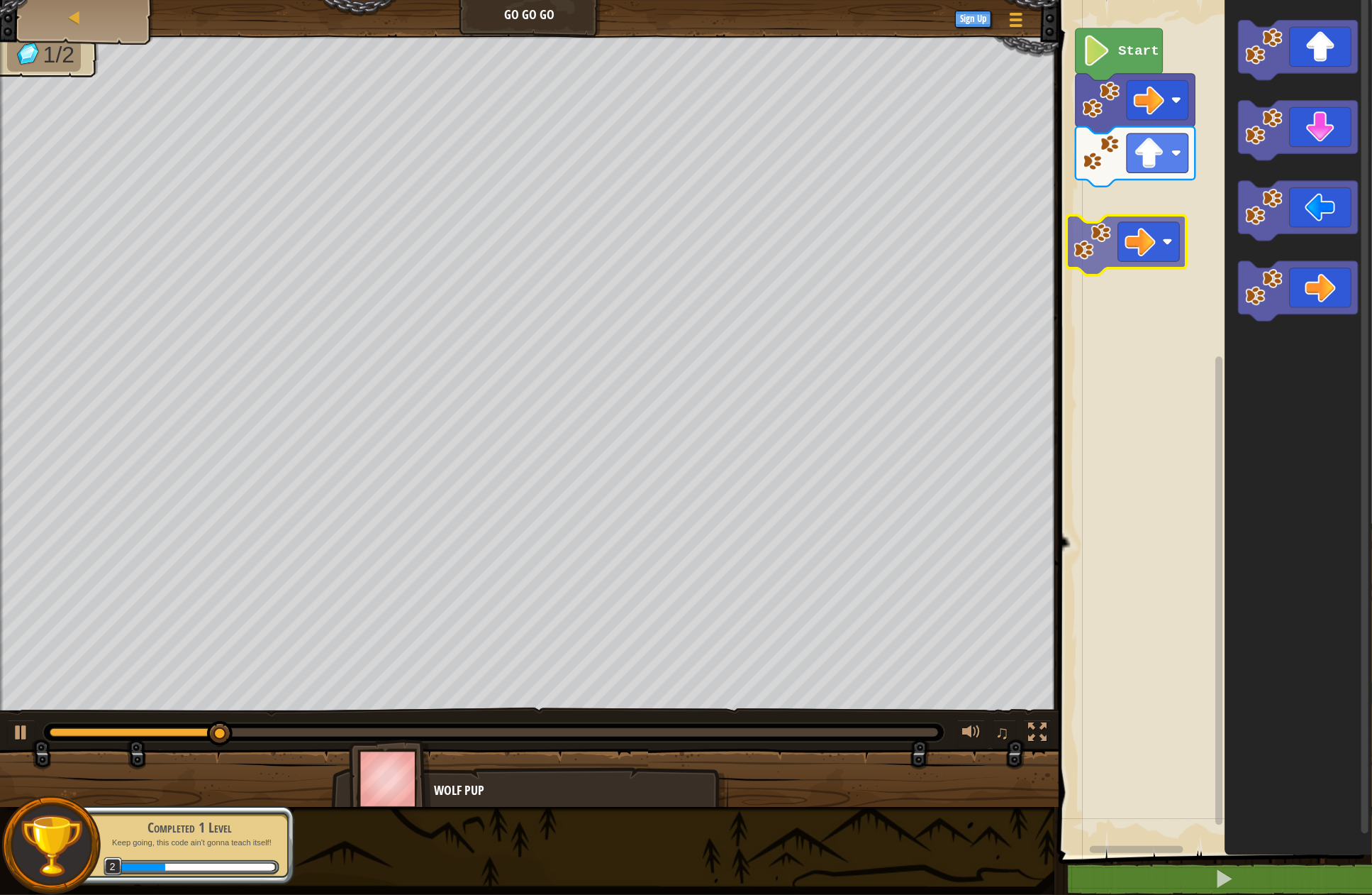
click at [1153, 228] on div "Start" at bounding box center [1213, 424] width 318 height 862
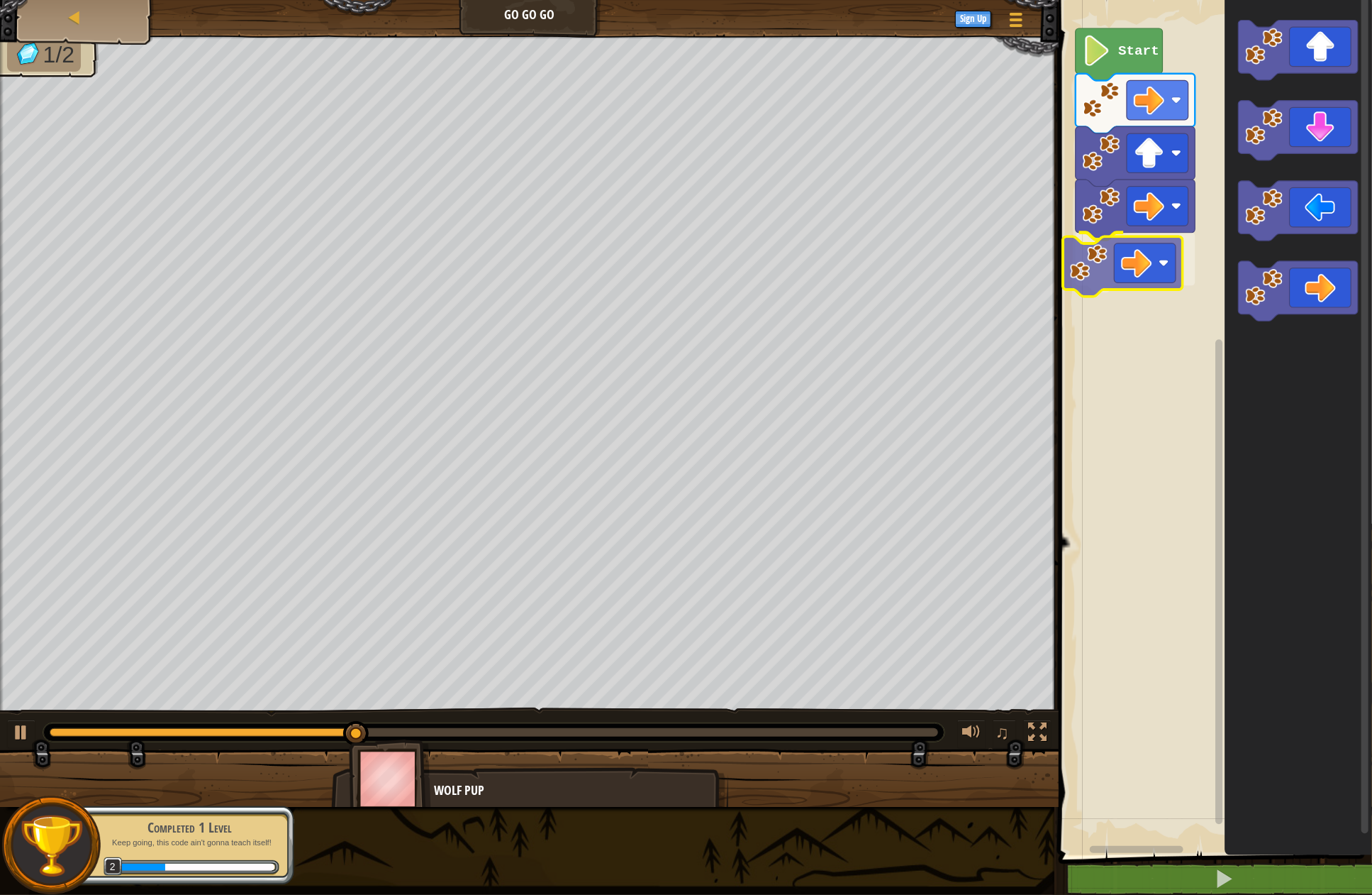
click at [1150, 257] on div "Start" at bounding box center [1213, 424] width 318 height 862
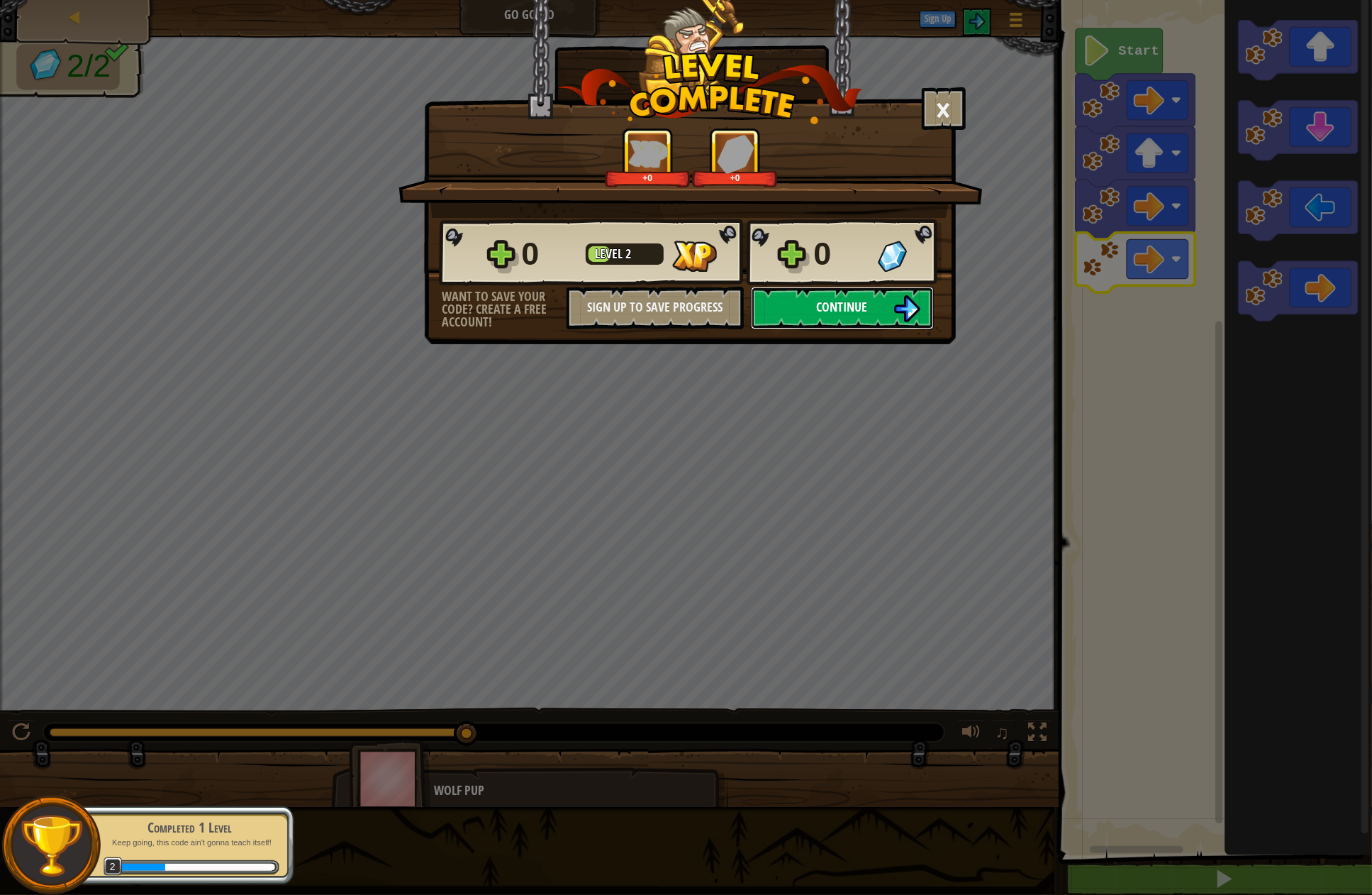
click at [854, 304] on span "Continue" at bounding box center [842, 307] width 51 height 18
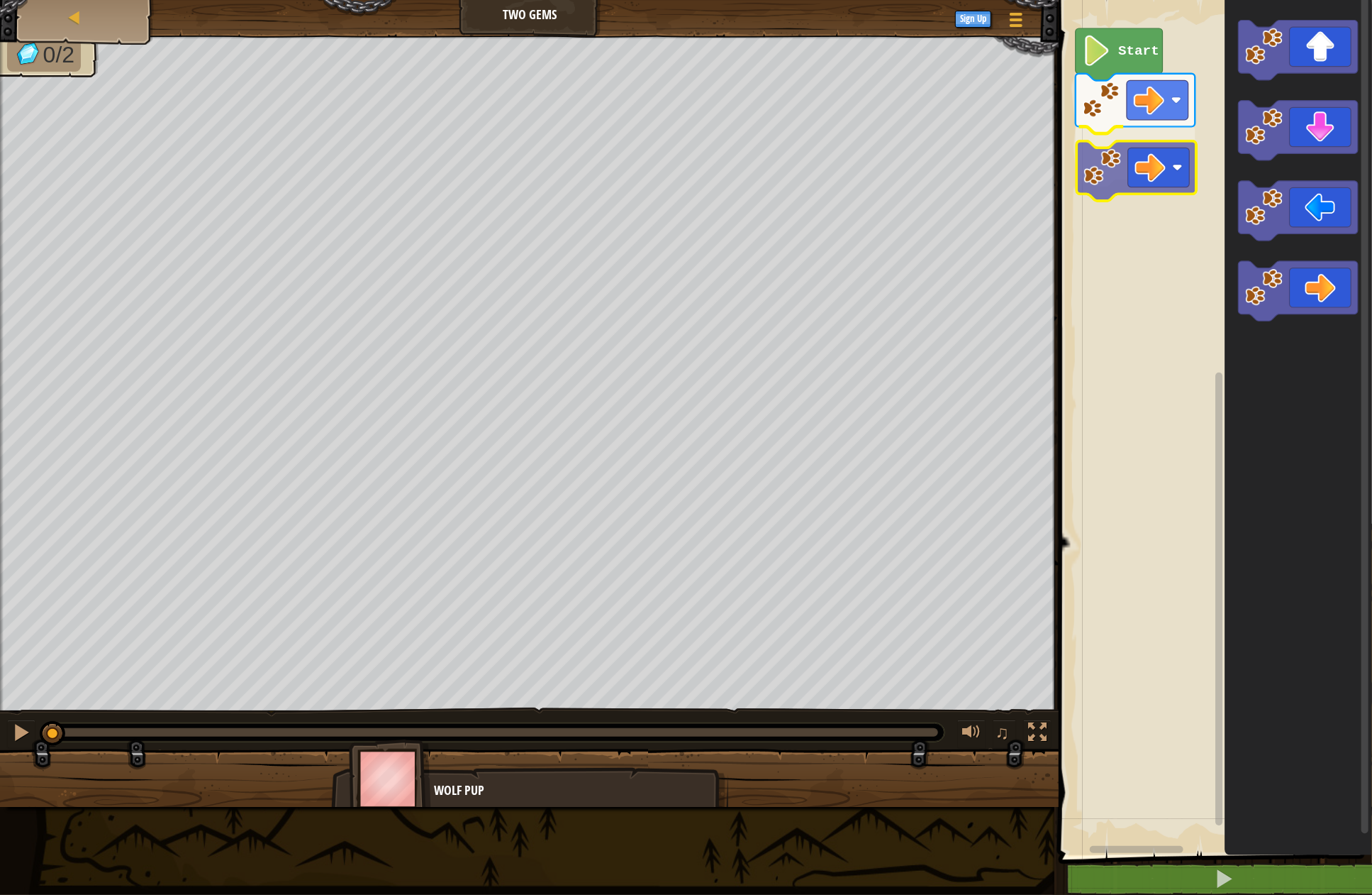
click at [1129, 177] on div "Start" at bounding box center [1213, 424] width 318 height 862
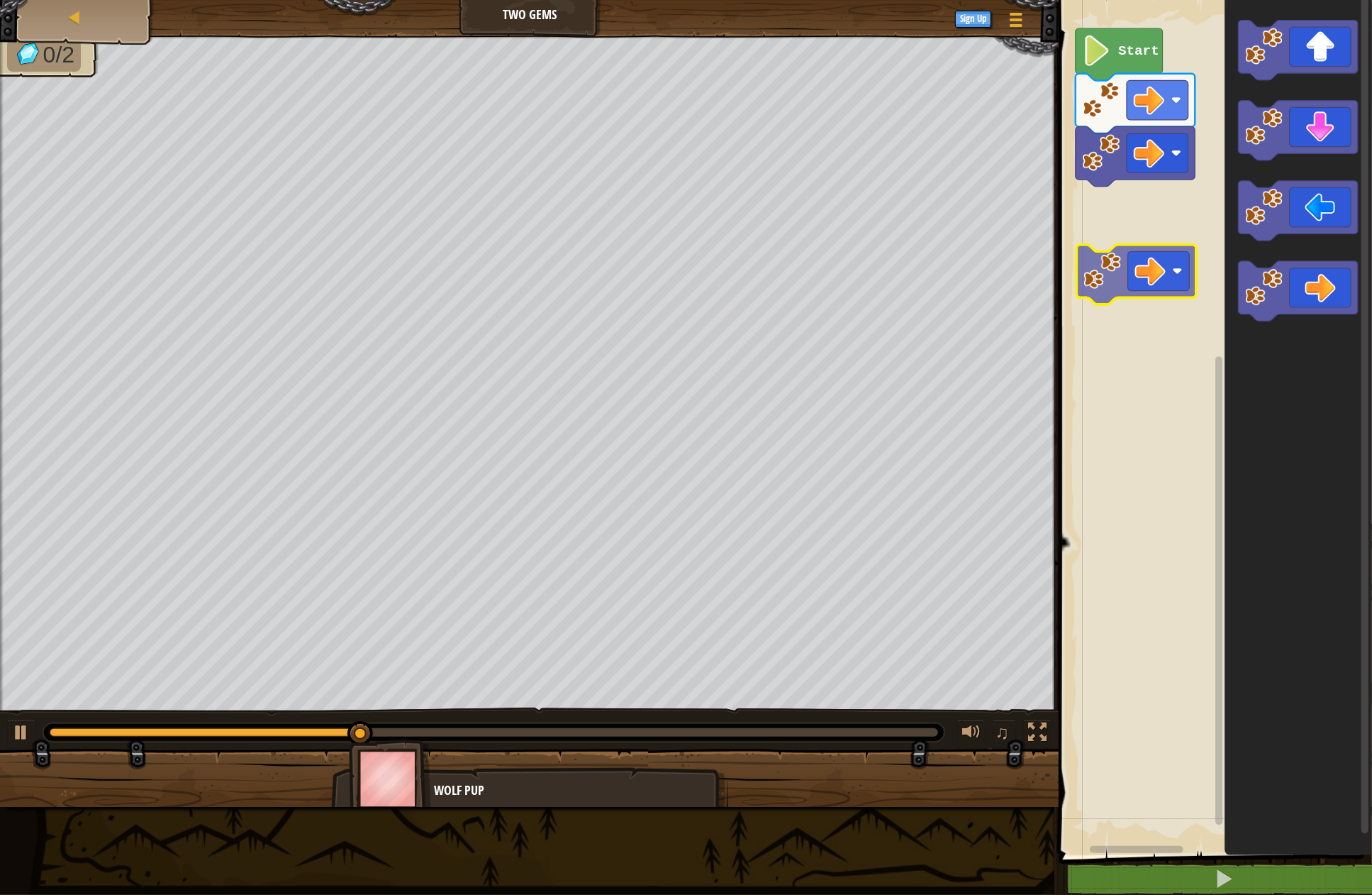
click at [1123, 256] on div "Start" at bounding box center [1213, 424] width 318 height 862
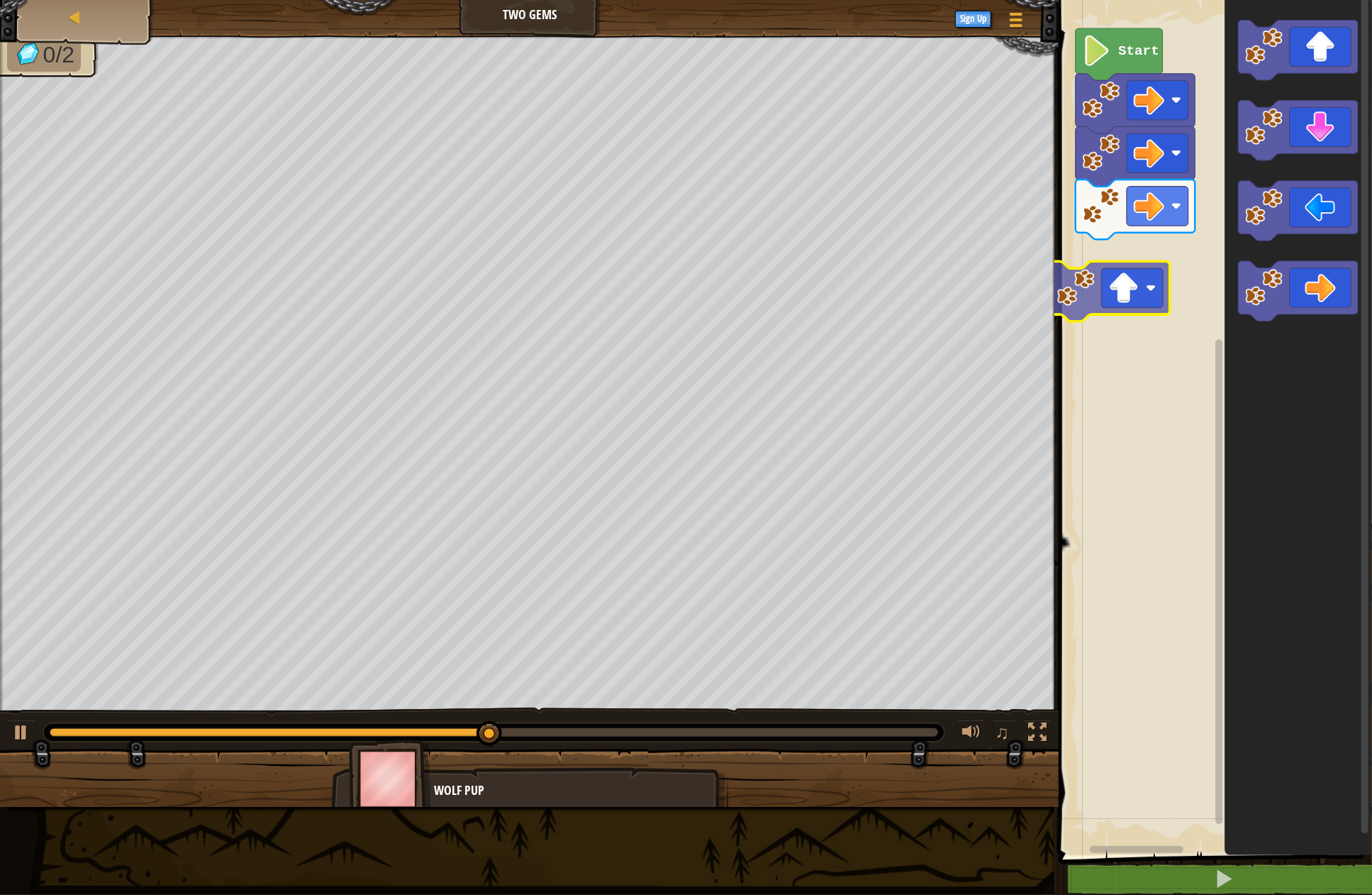
click at [1164, 286] on div "Start" at bounding box center [1213, 424] width 318 height 862
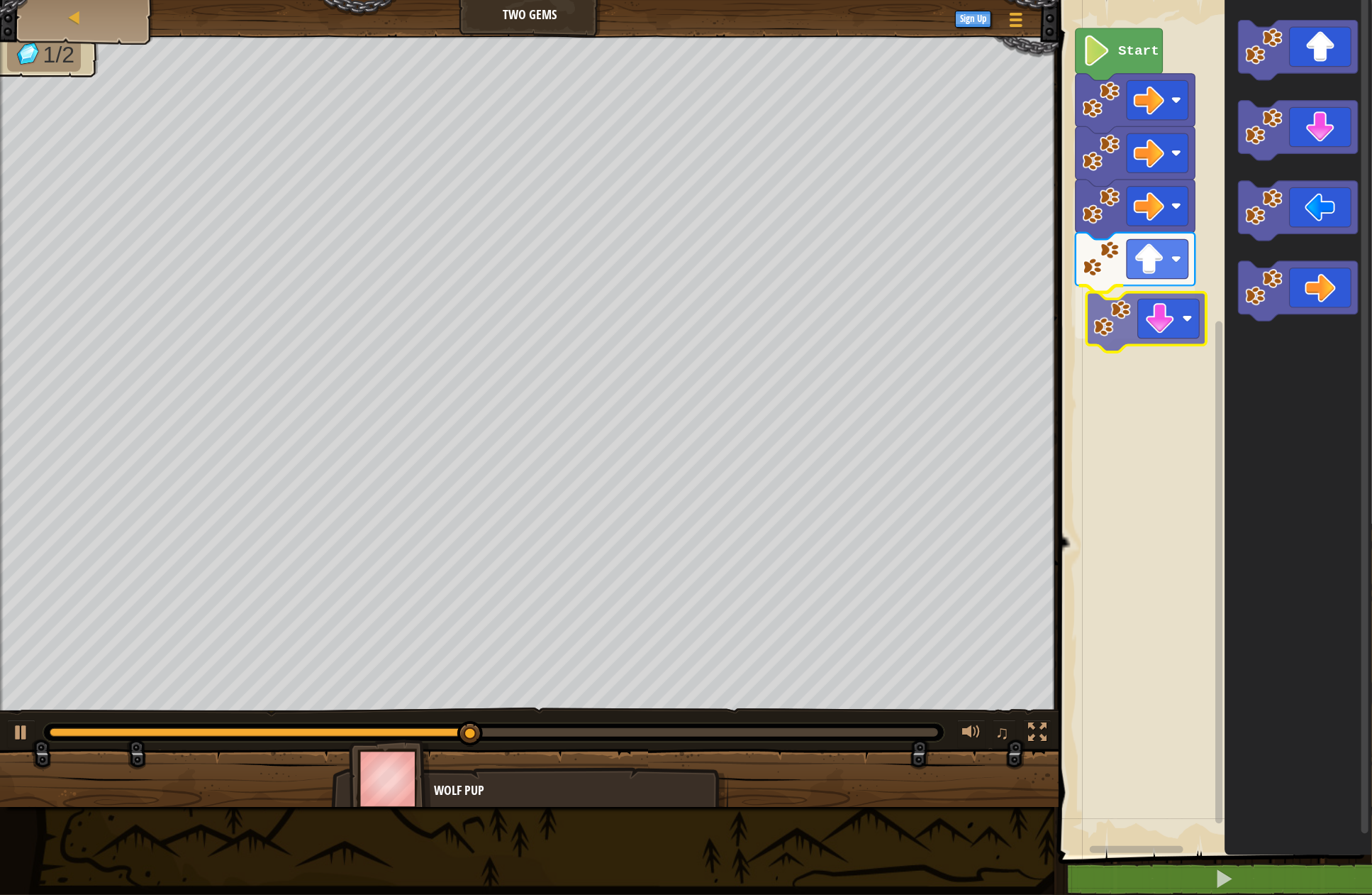
click at [1143, 337] on div "Start" at bounding box center [1213, 424] width 318 height 862
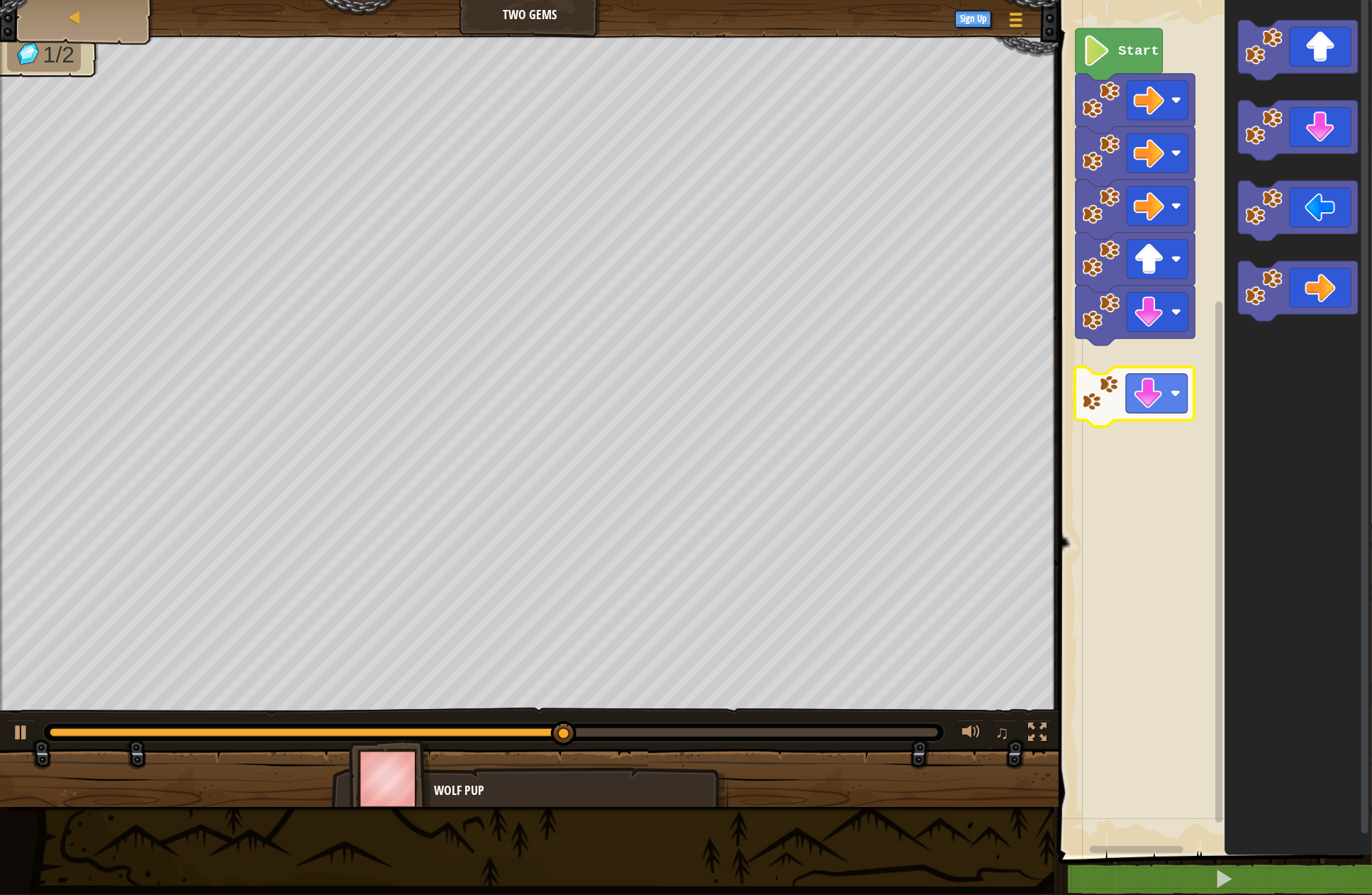
click at [1131, 414] on div "Start" at bounding box center [1213, 424] width 318 height 862
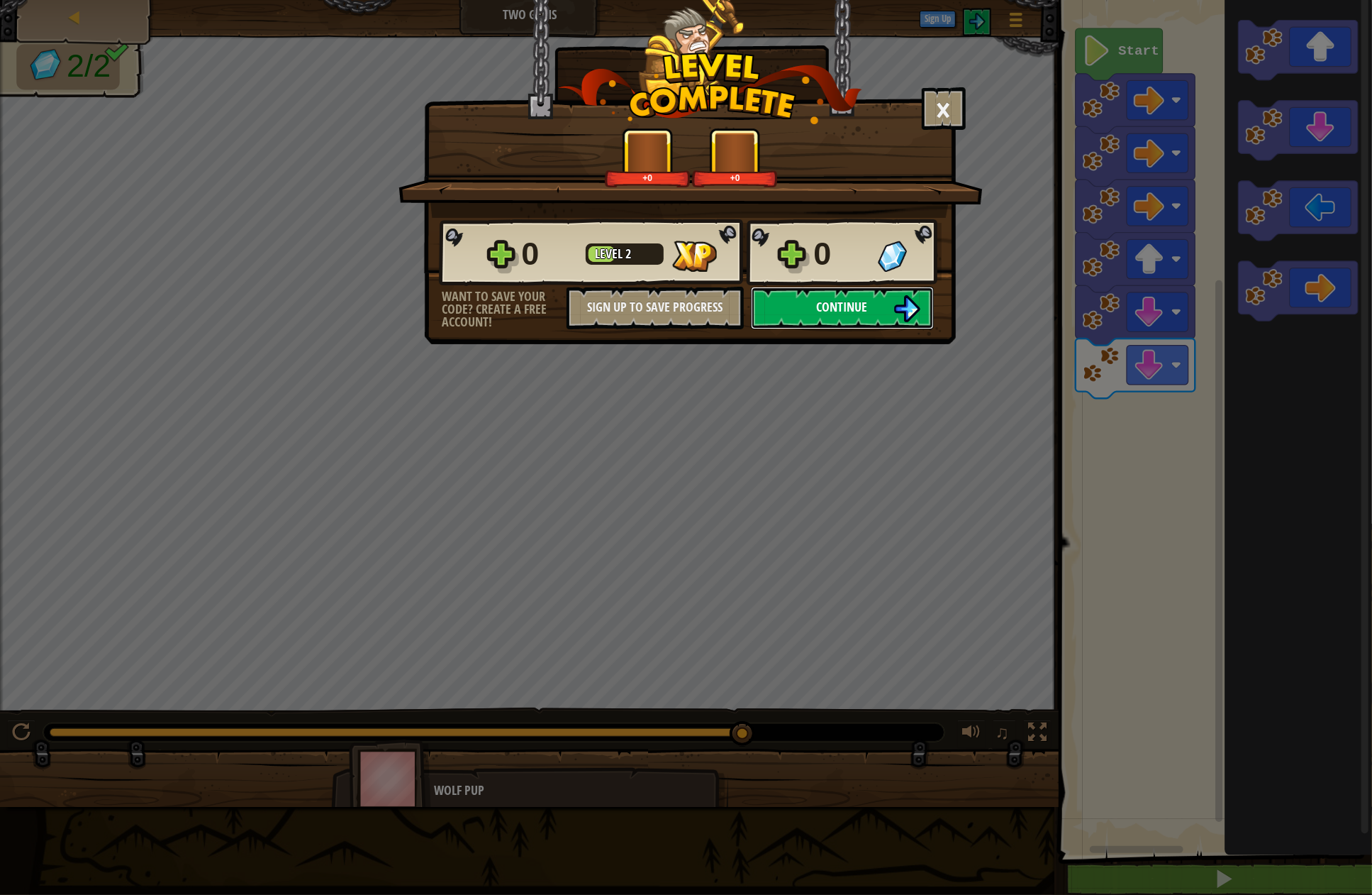
click at [892, 307] on button "Continue" at bounding box center [842, 307] width 183 height 43
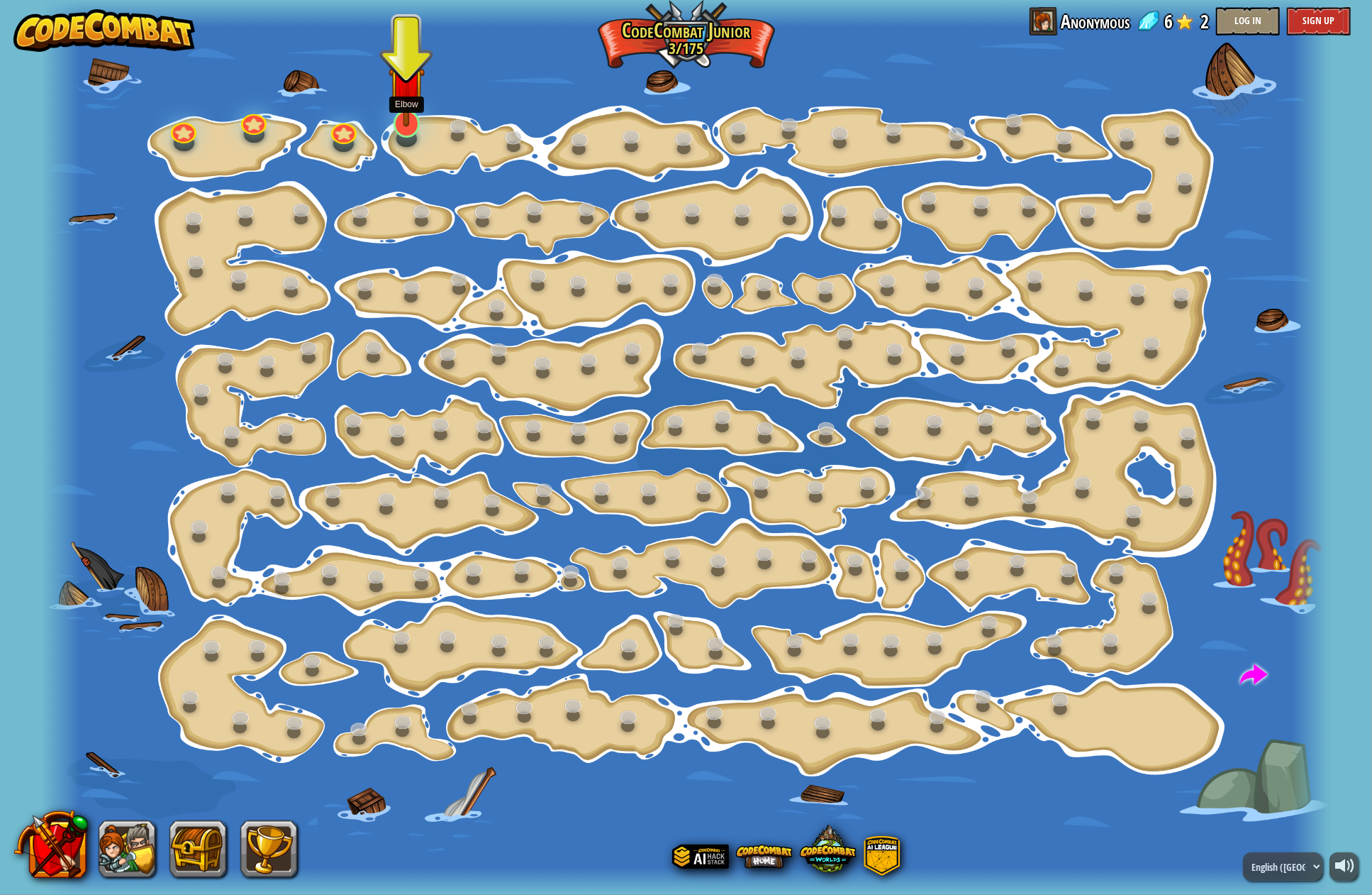
click at [411, 131] on div at bounding box center [407, 123] width 26 height 27
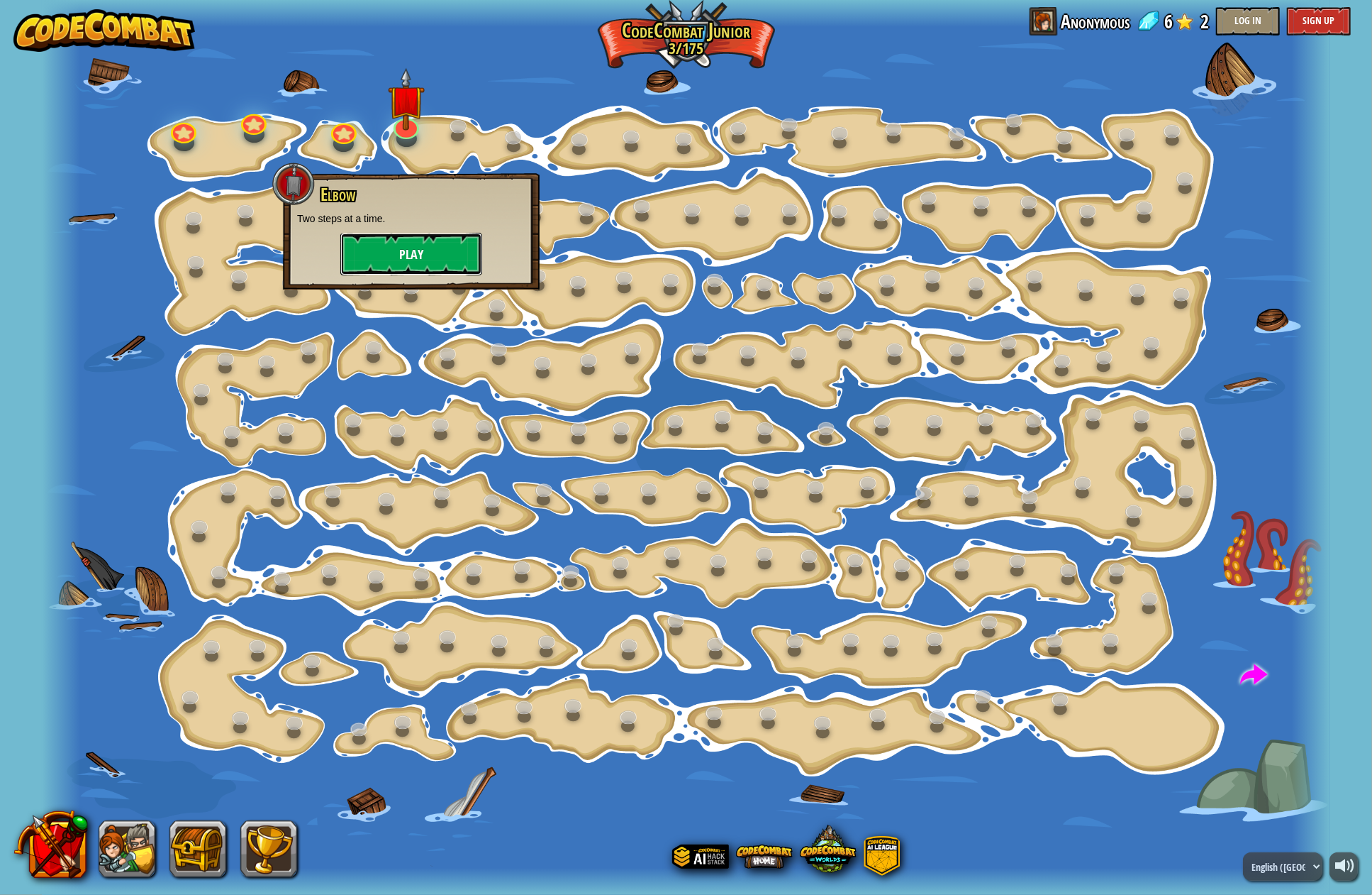
click at [430, 257] on button "Play" at bounding box center [411, 253] width 142 height 43
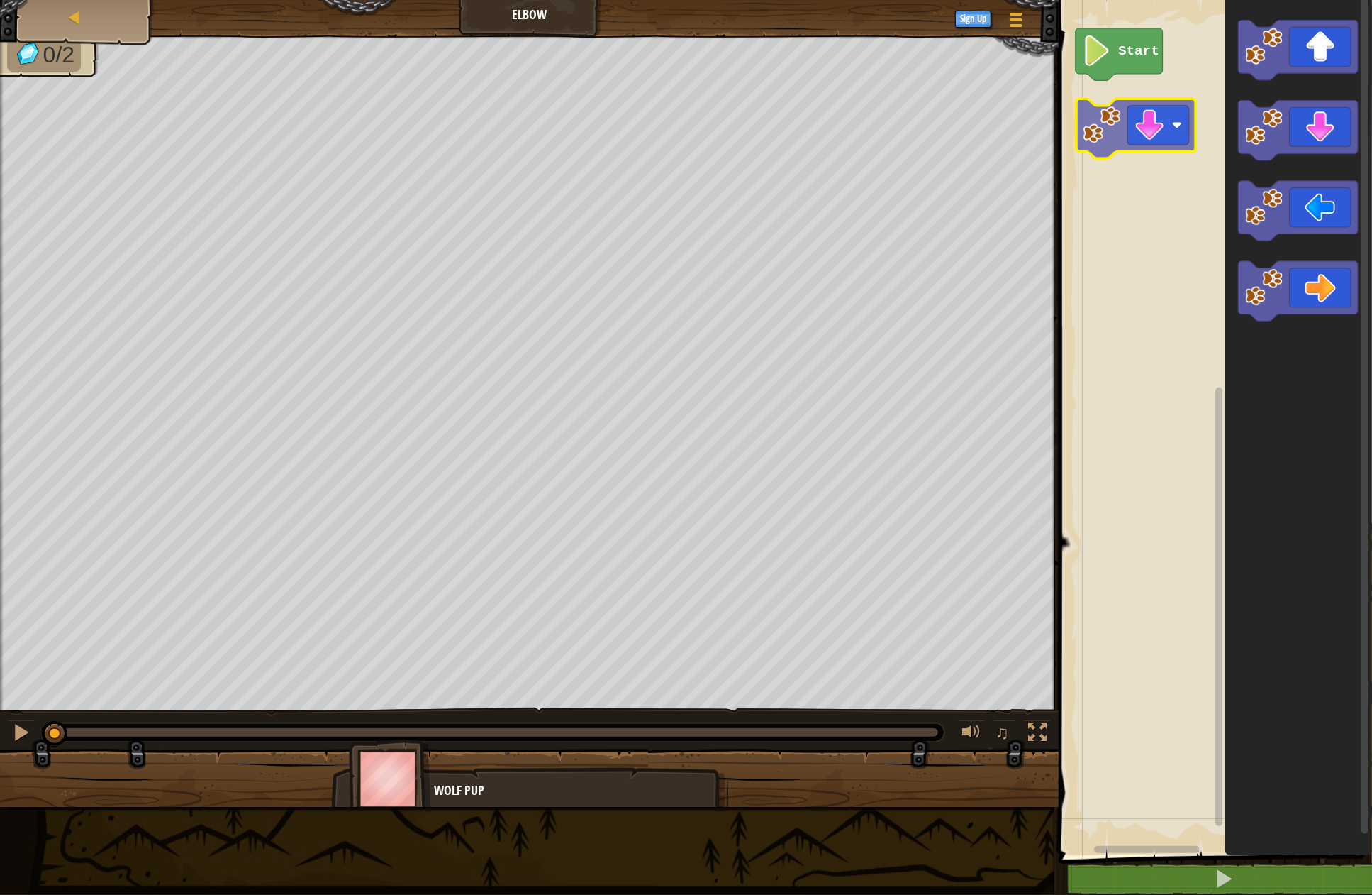
click at [1141, 138] on div "Start" at bounding box center [1213, 424] width 318 height 862
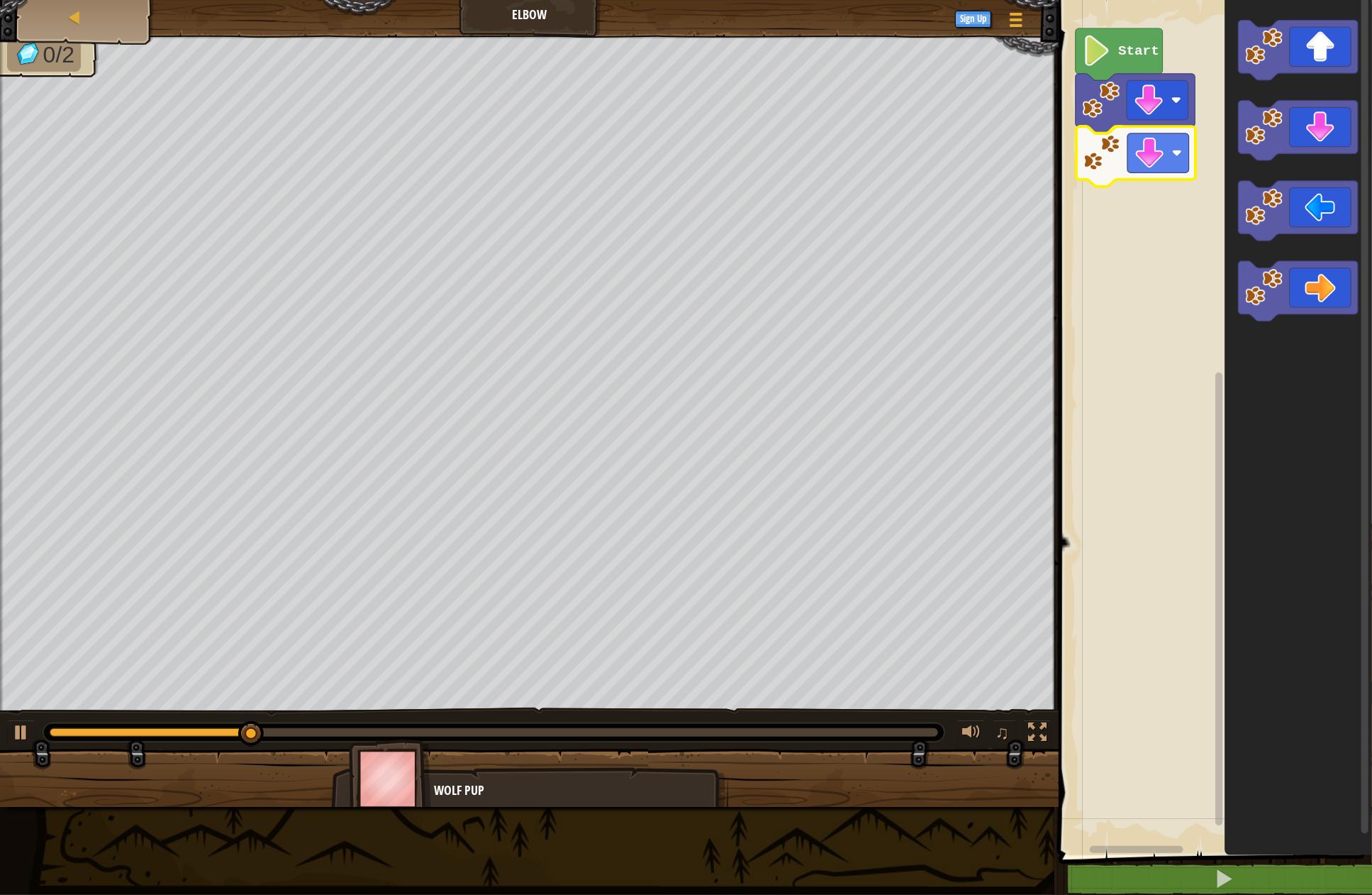
click at [1133, 177] on div "Start" at bounding box center [1213, 424] width 318 height 862
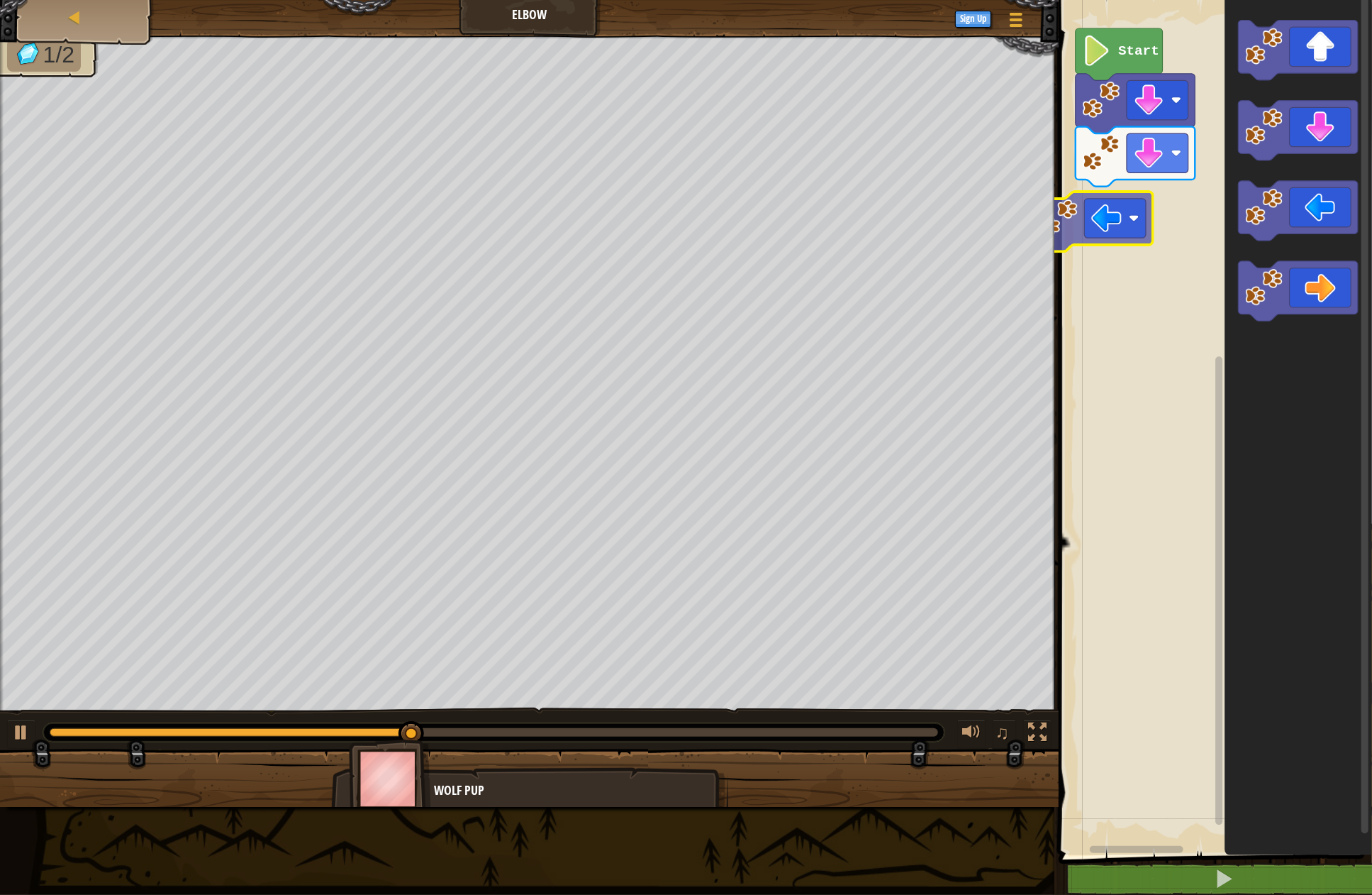
click at [1113, 226] on div "Start" at bounding box center [1213, 424] width 318 height 862
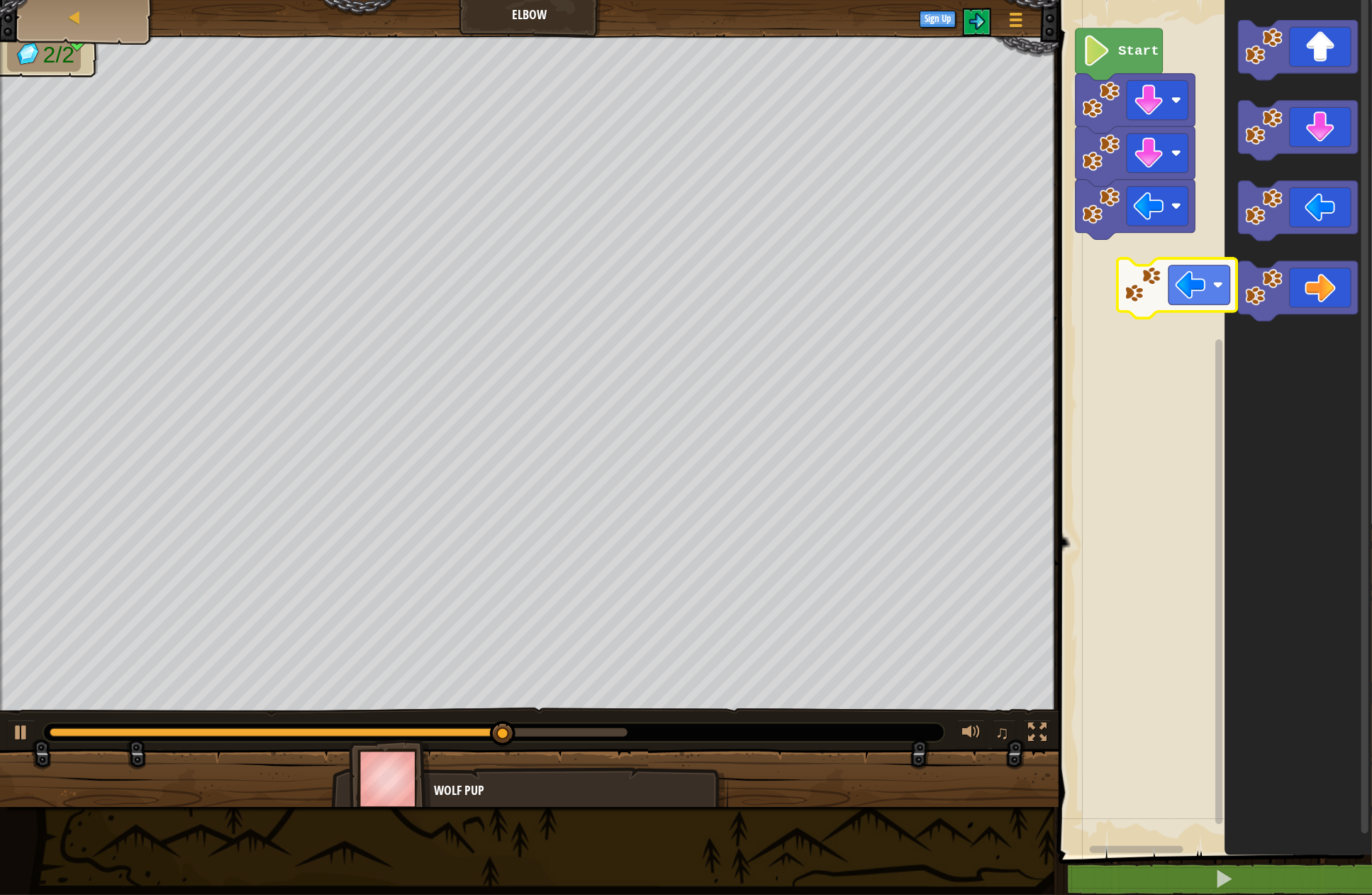
click at [1170, 291] on div "Start" at bounding box center [1213, 424] width 318 height 862
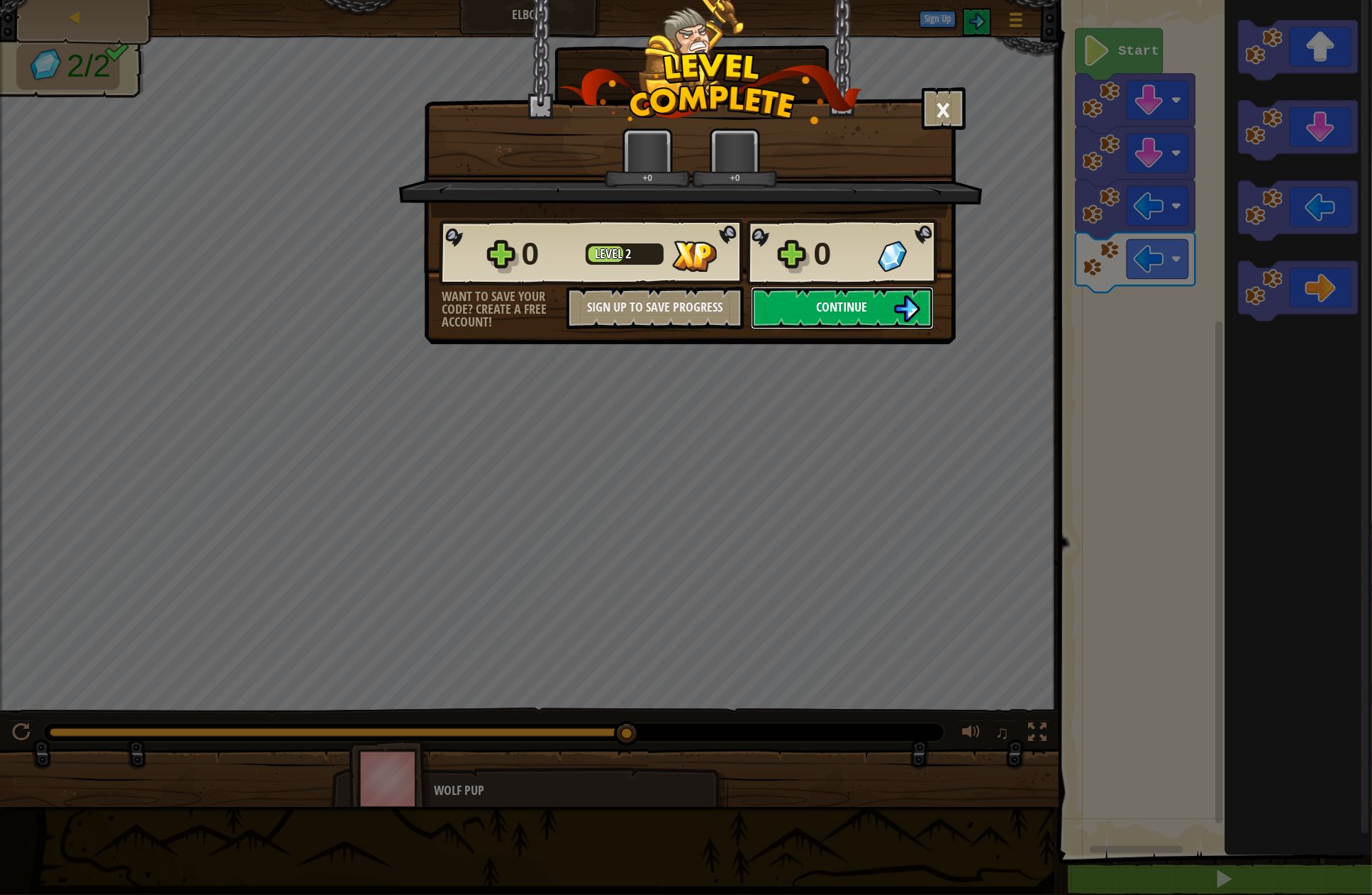
click at [839, 302] on span "Continue" at bounding box center [842, 307] width 51 height 18
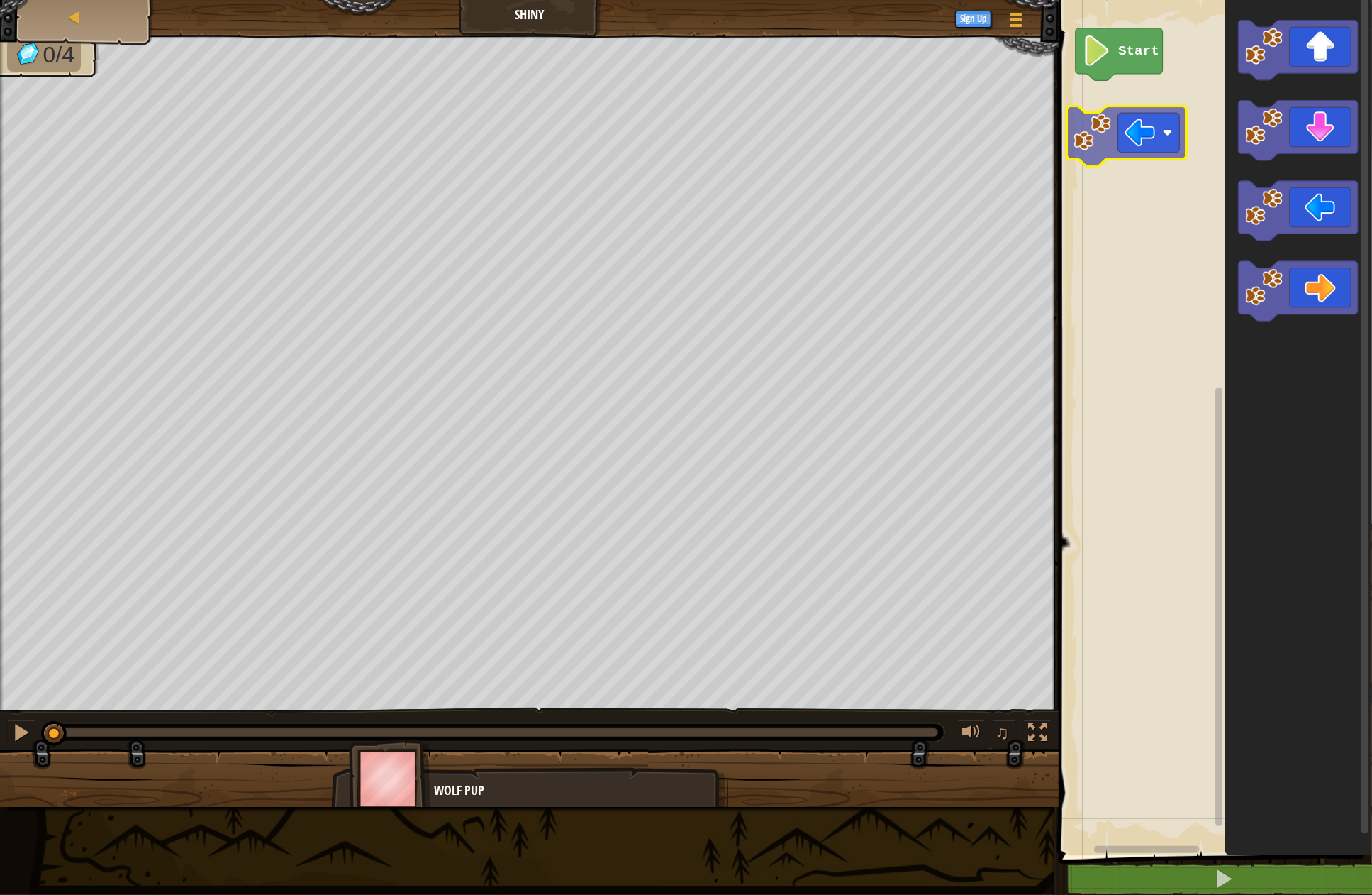
click at [1145, 131] on div "Start" at bounding box center [1213, 424] width 318 height 862
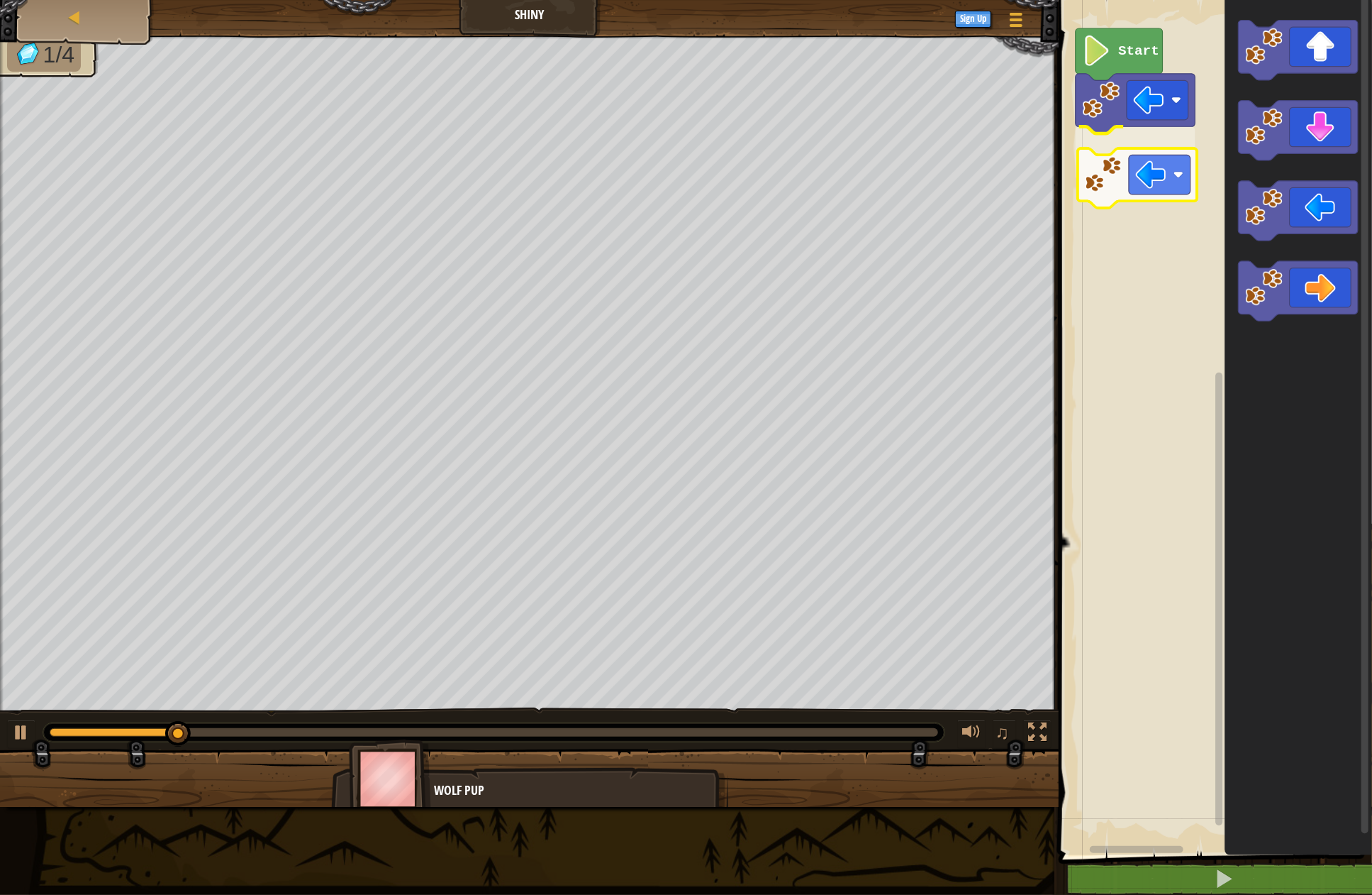
click at [1139, 177] on div "Start" at bounding box center [1213, 424] width 318 height 862
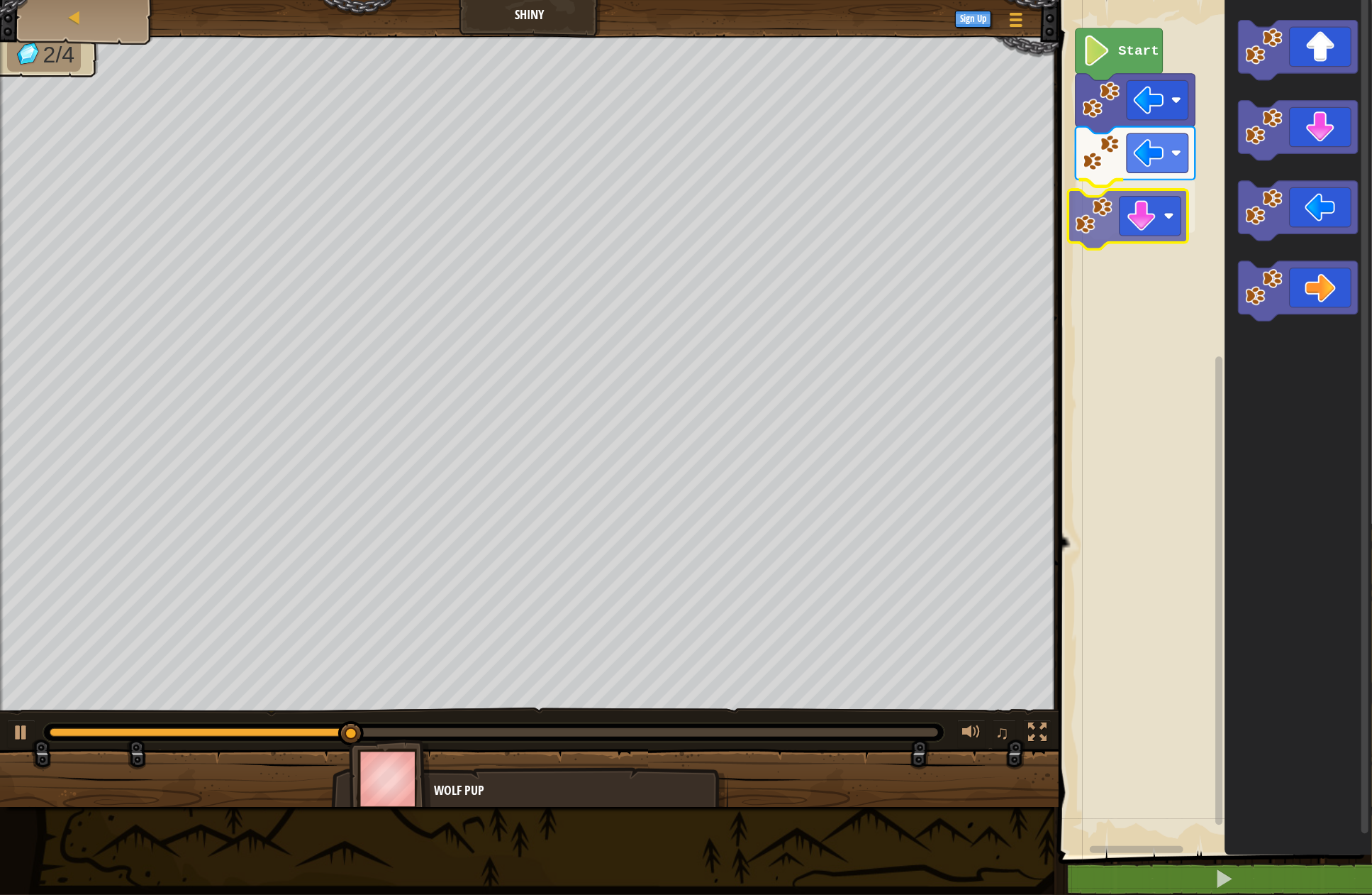
click at [1133, 221] on div "Start" at bounding box center [1213, 424] width 318 height 862
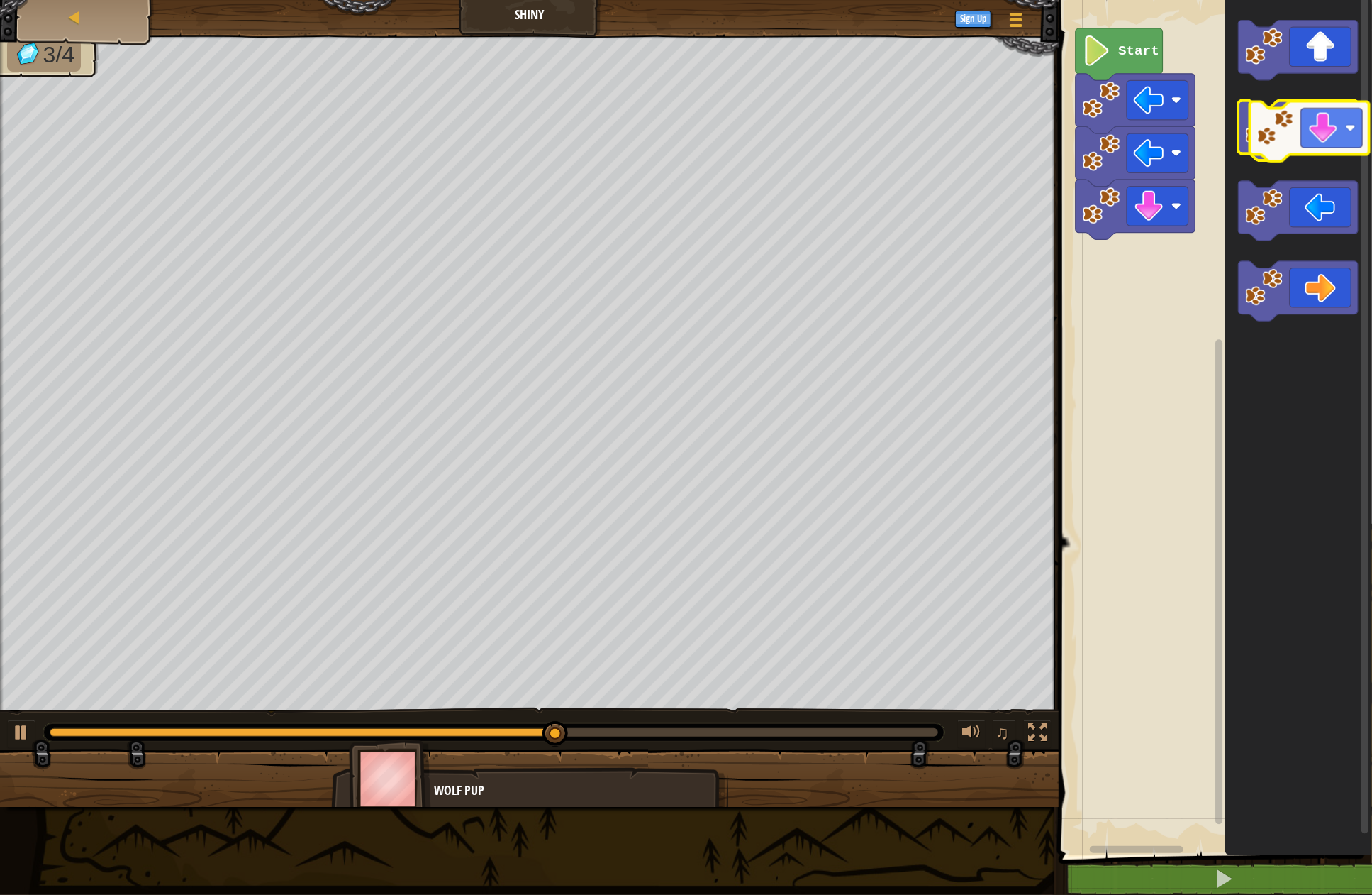
click at [1316, 130] on icon "Blockly Workspace" at bounding box center [1299, 131] width 120 height 60
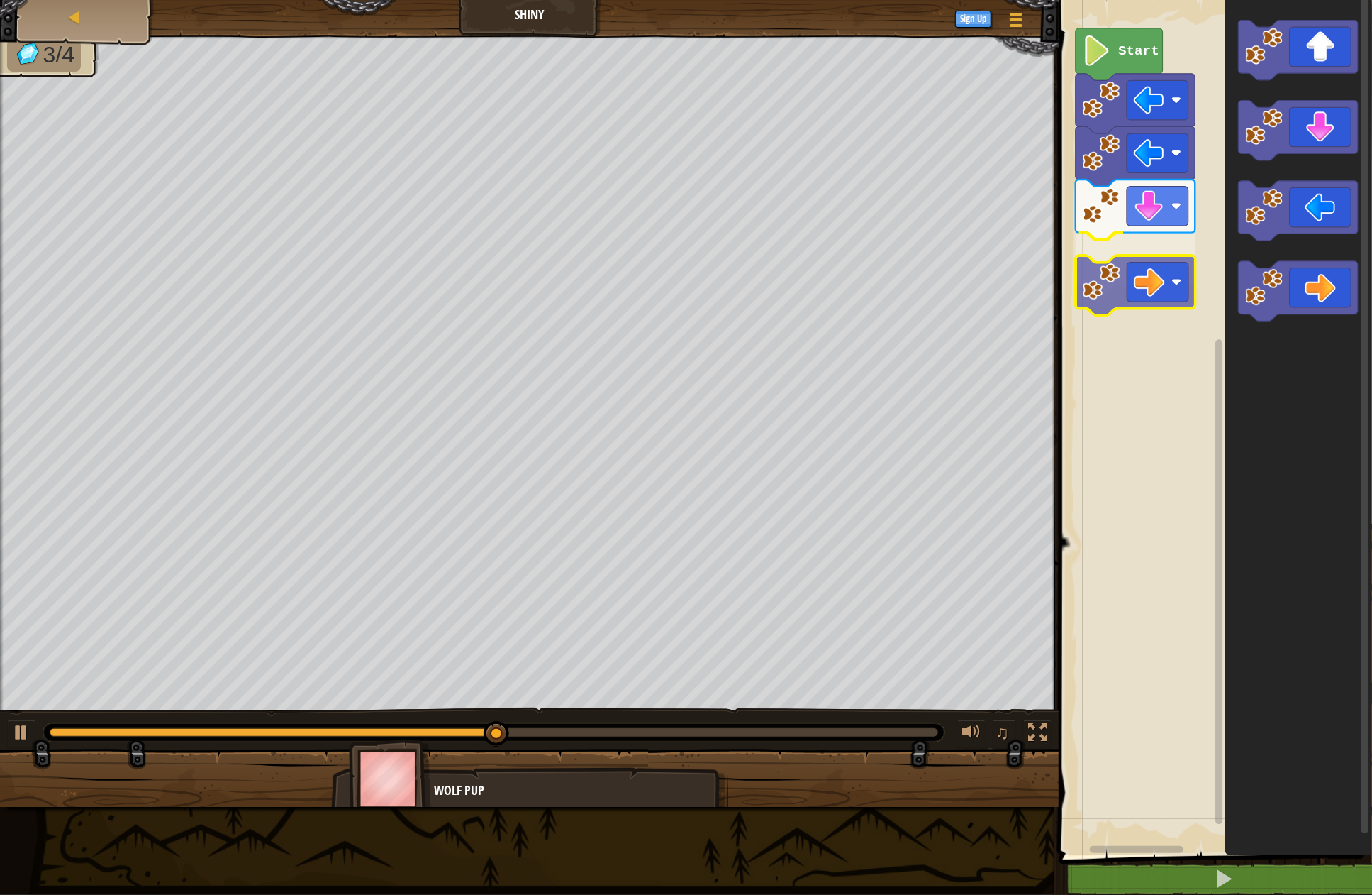
click at [1137, 276] on div "Start" at bounding box center [1213, 424] width 318 height 862
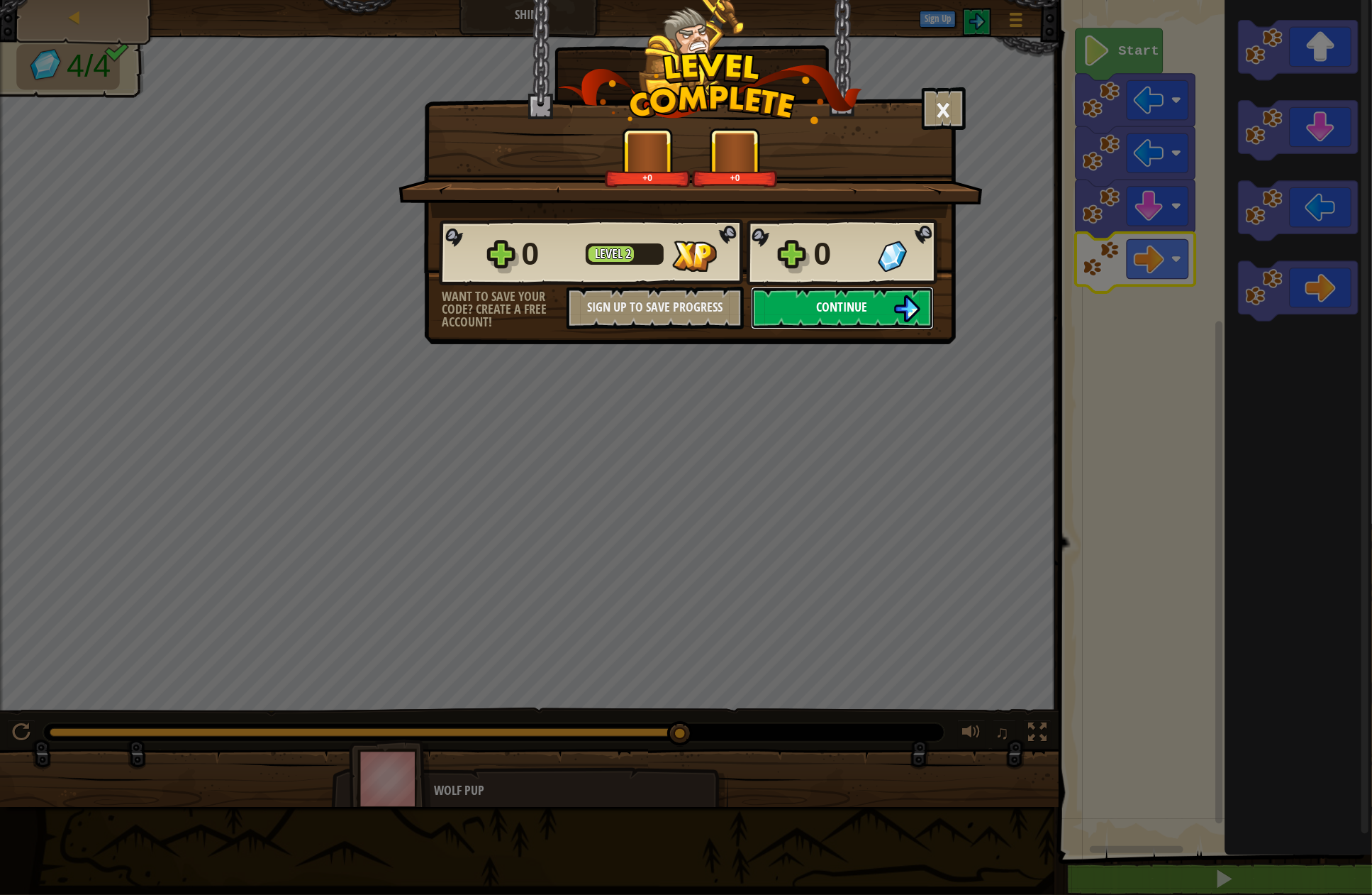
click at [859, 307] on span "Continue" at bounding box center [842, 307] width 51 height 18
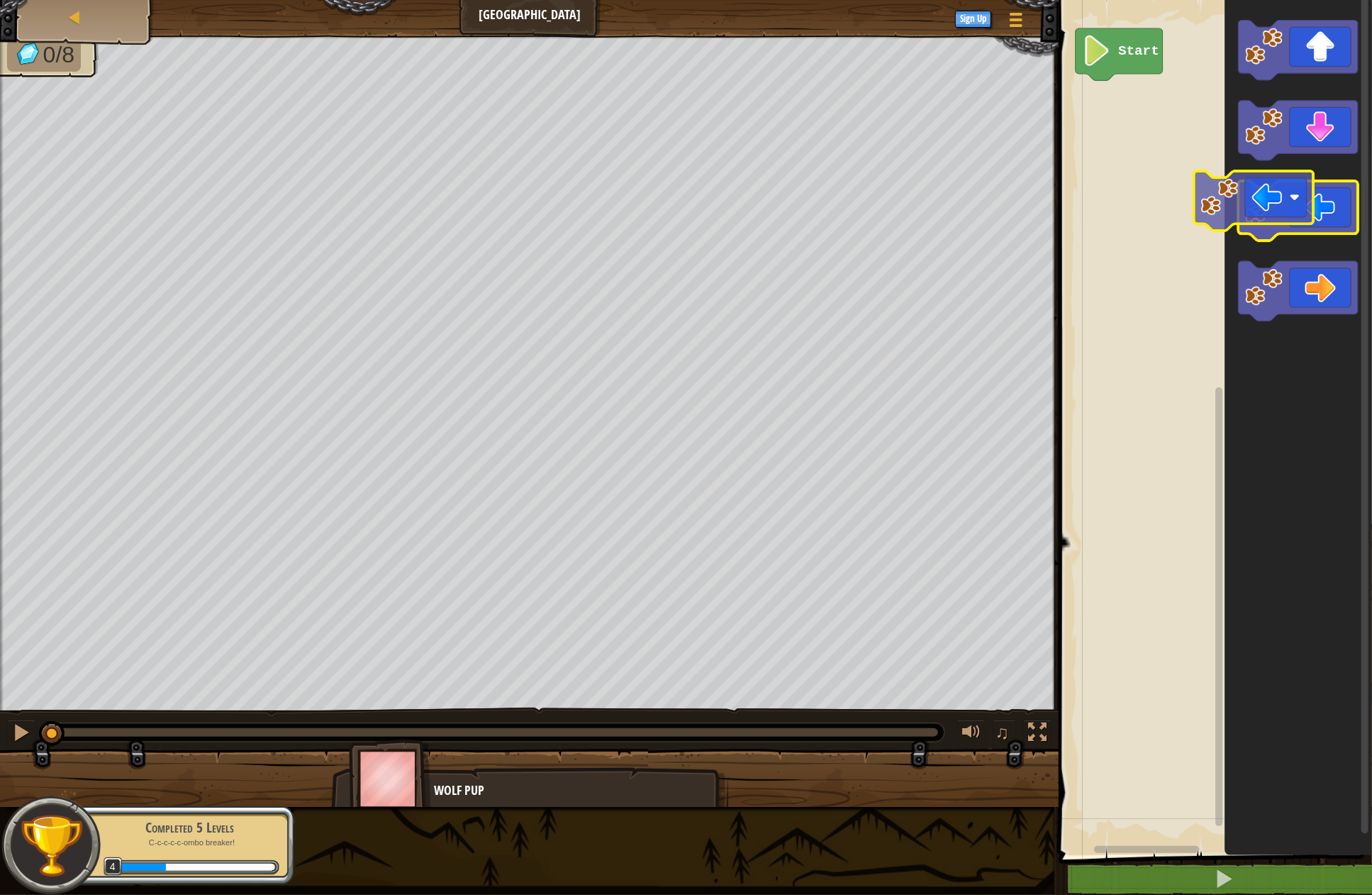
click at [1309, 210] on icon "Blockly Workspace" at bounding box center [1299, 211] width 120 height 60
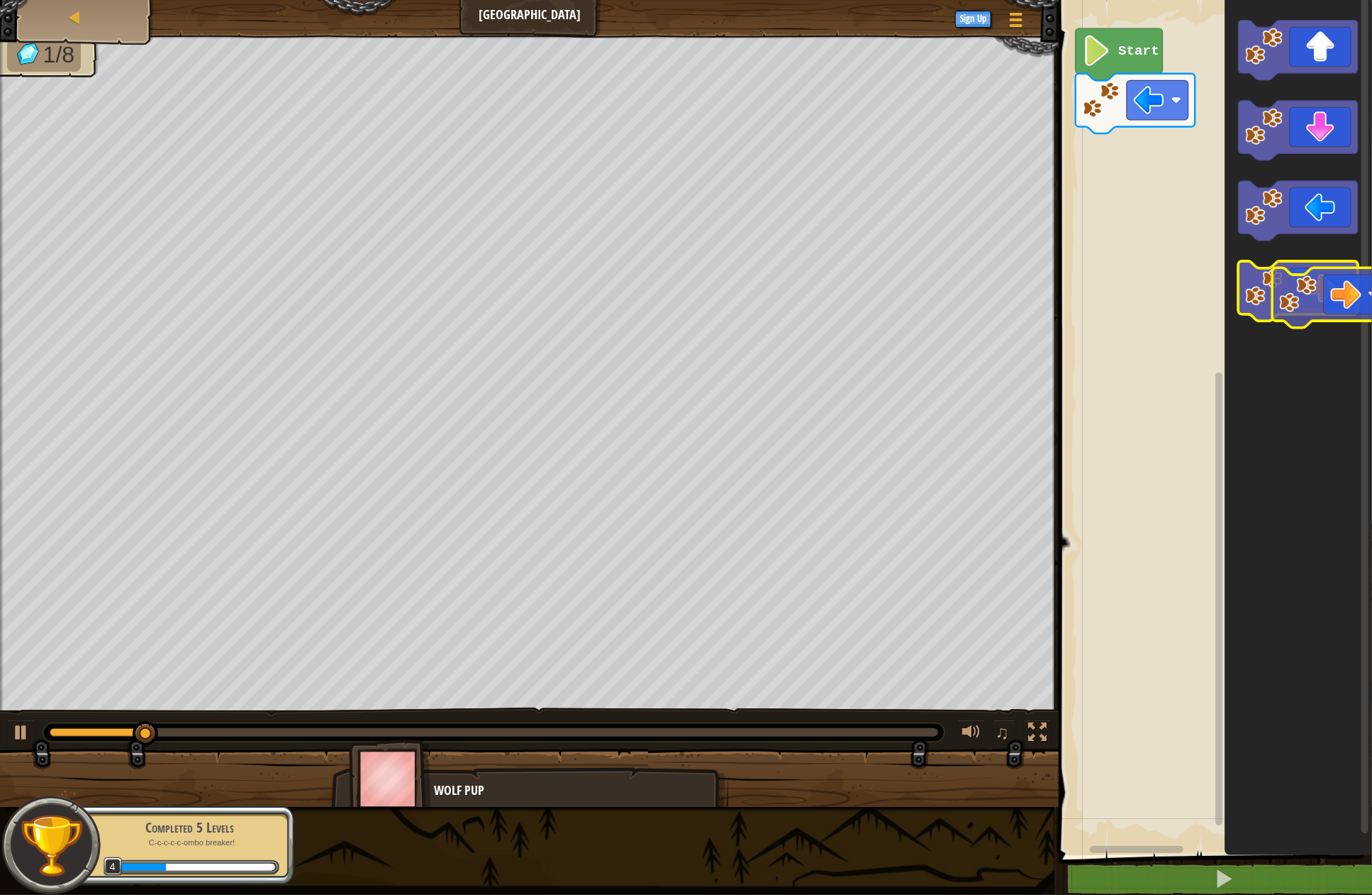
click at [1349, 308] on icon "Blockly Workspace" at bounding box center [1299, 291] width 120 height 60
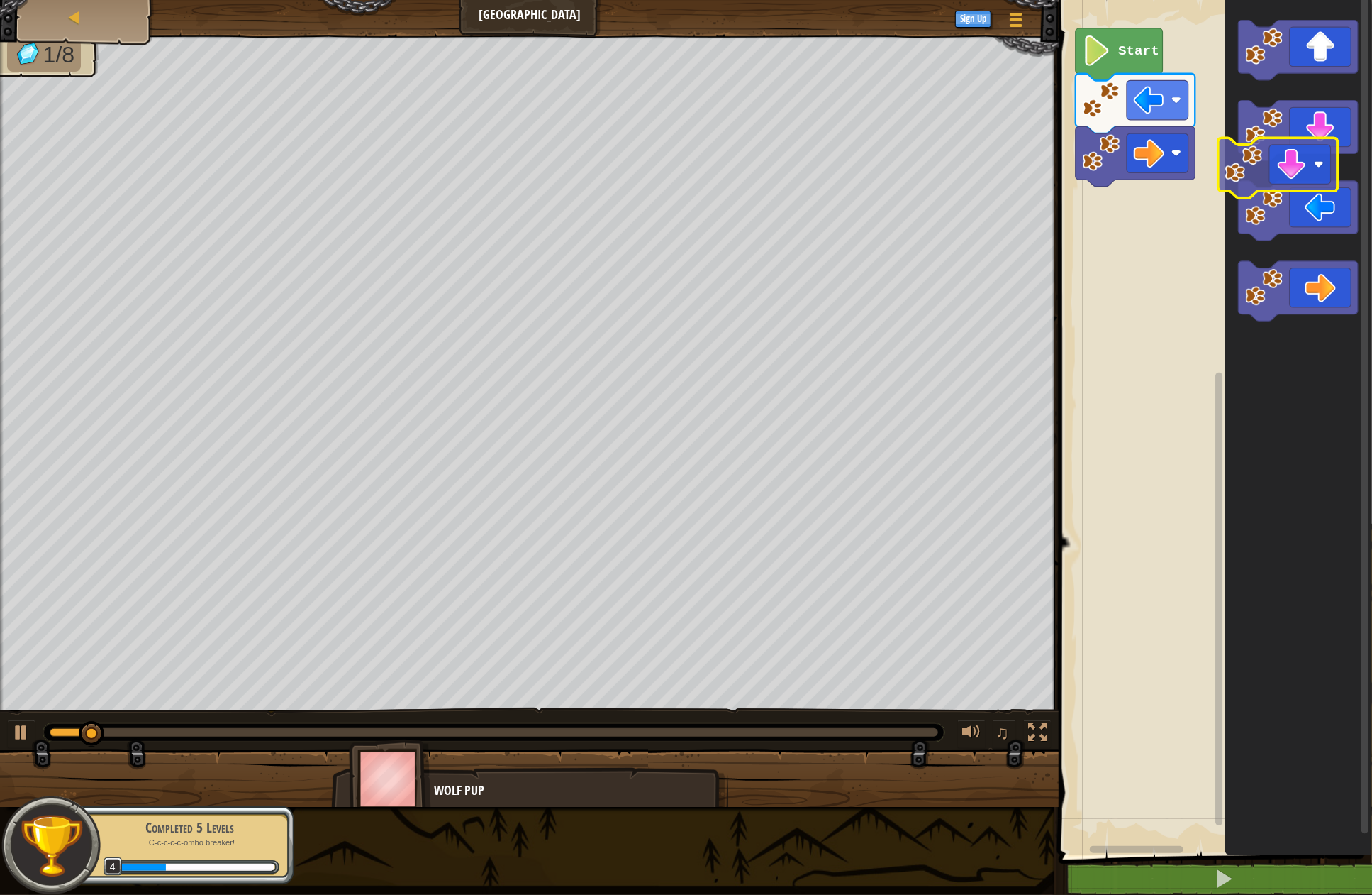
click at [1315, 147] on icon "Blockly Workspace" at bounding box center [1299, 131] width 120 height 60
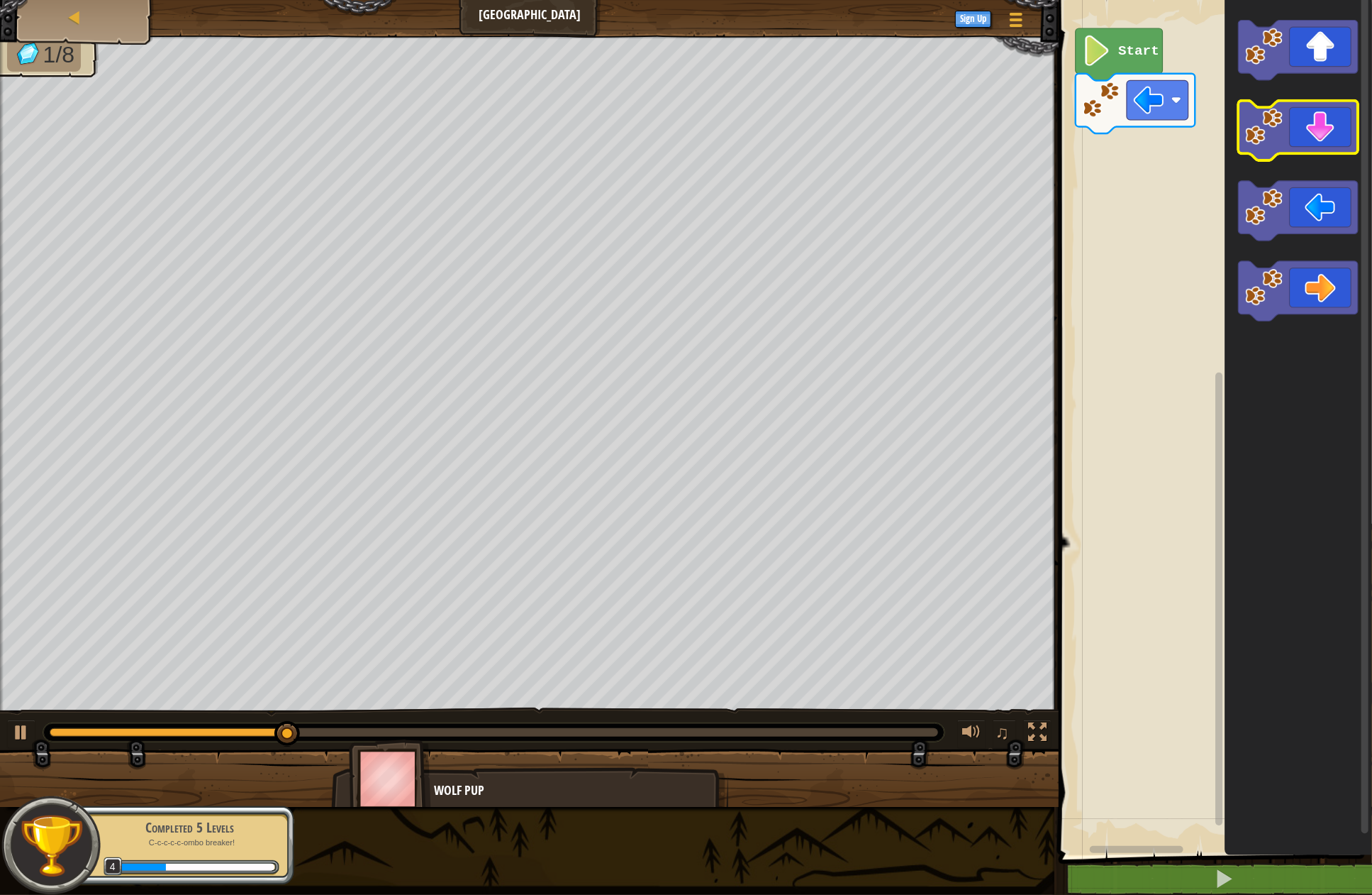
click at [1320, 138] on icon "Blockly Workspace" at bounding box center [1299, 131] width 120 height 60
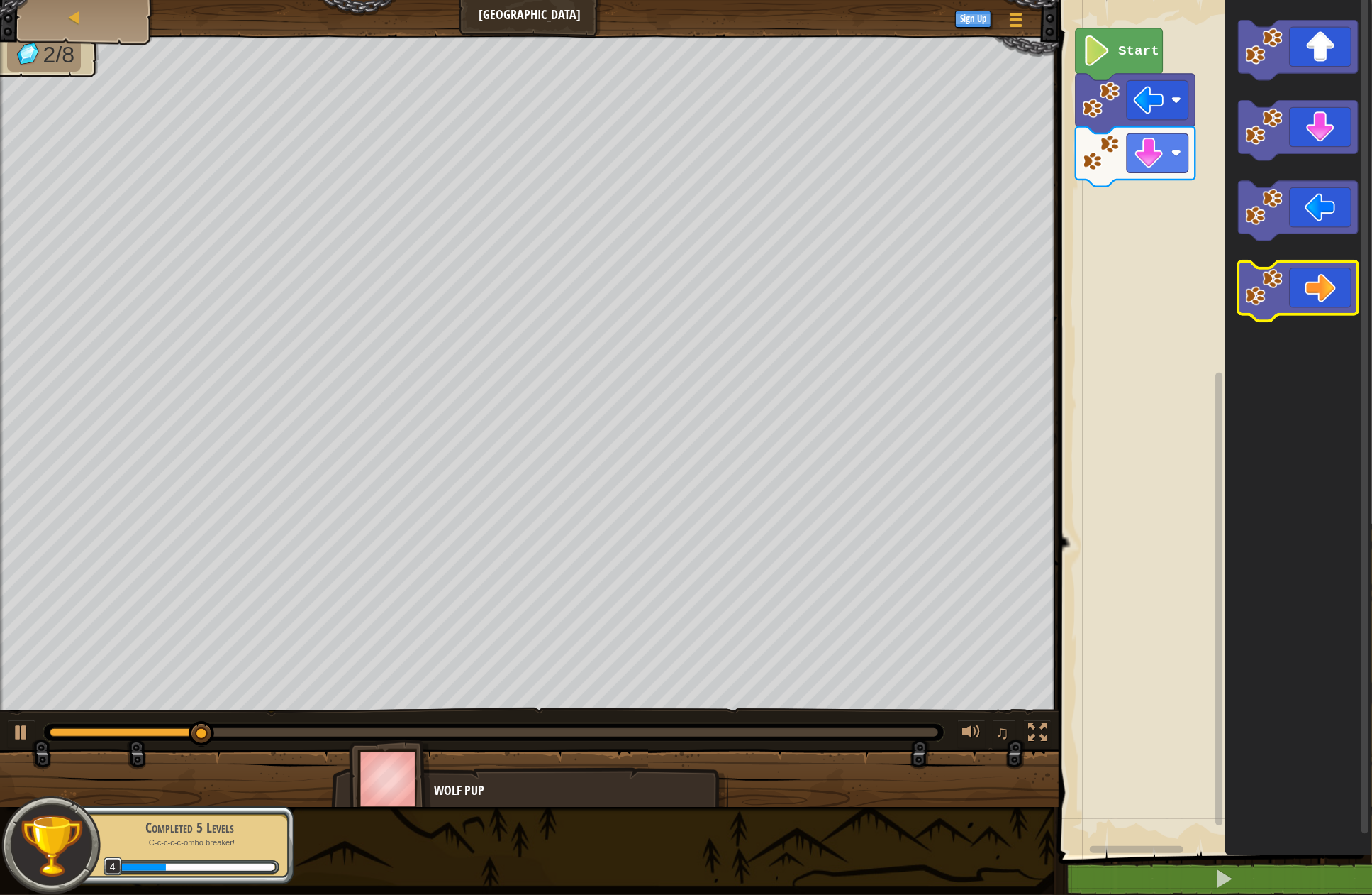
click at [1307, 299] on icon "Blockly Workspace" at bounding box center [1299, 291] width 120 height 60
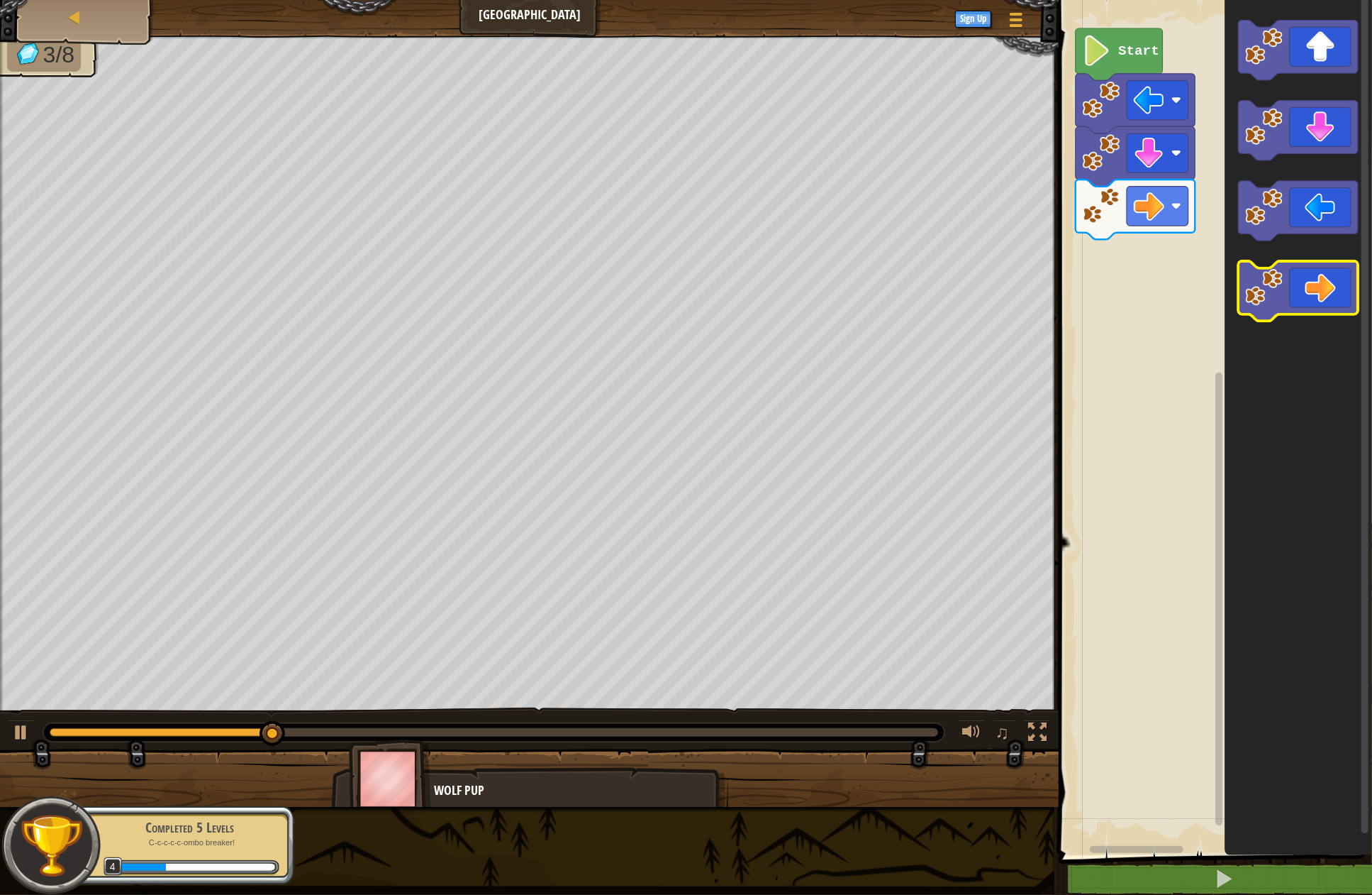
click at [1307, 299] on icon "Blockly Workspace" at bounding box center [1299, 291] width 120 height 60
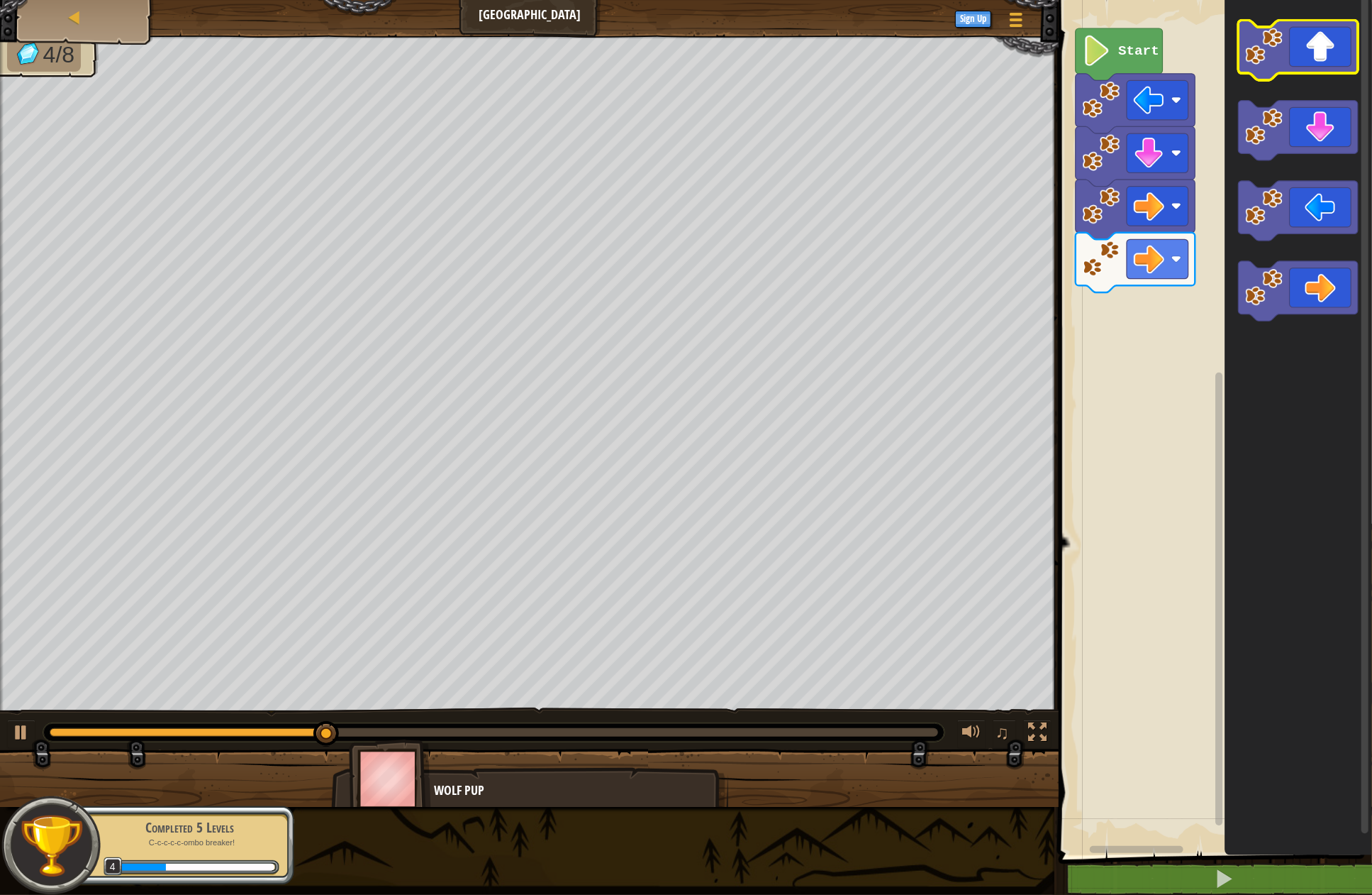
click at [1310, 65] on icon "Blockly Workspace" at bounding box center [1299, 50] width 120 height 60
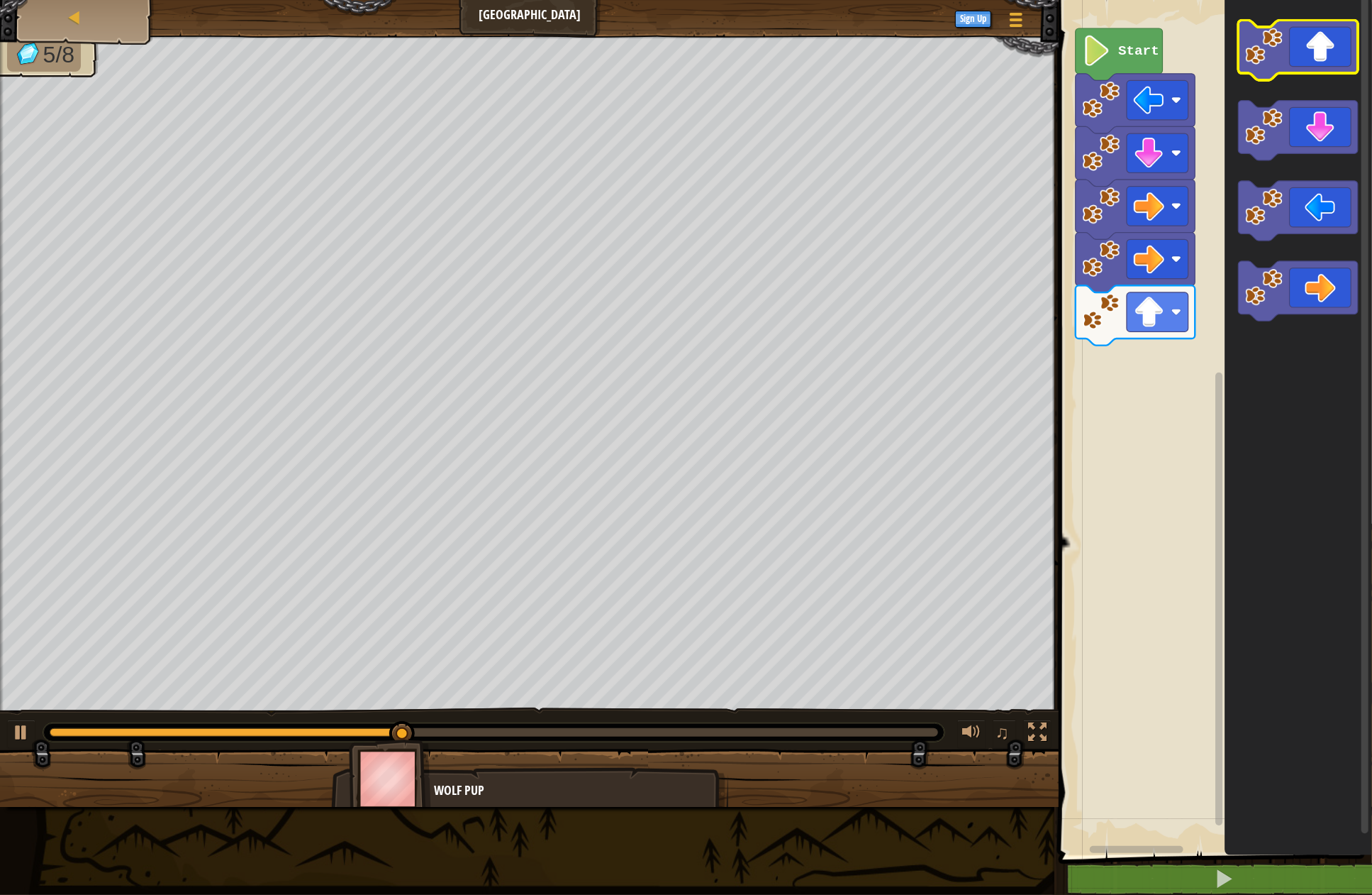
click at [1311, 57] on icon "Blockly Workspace" at bounding box center [1299, 50] width 120 height 60
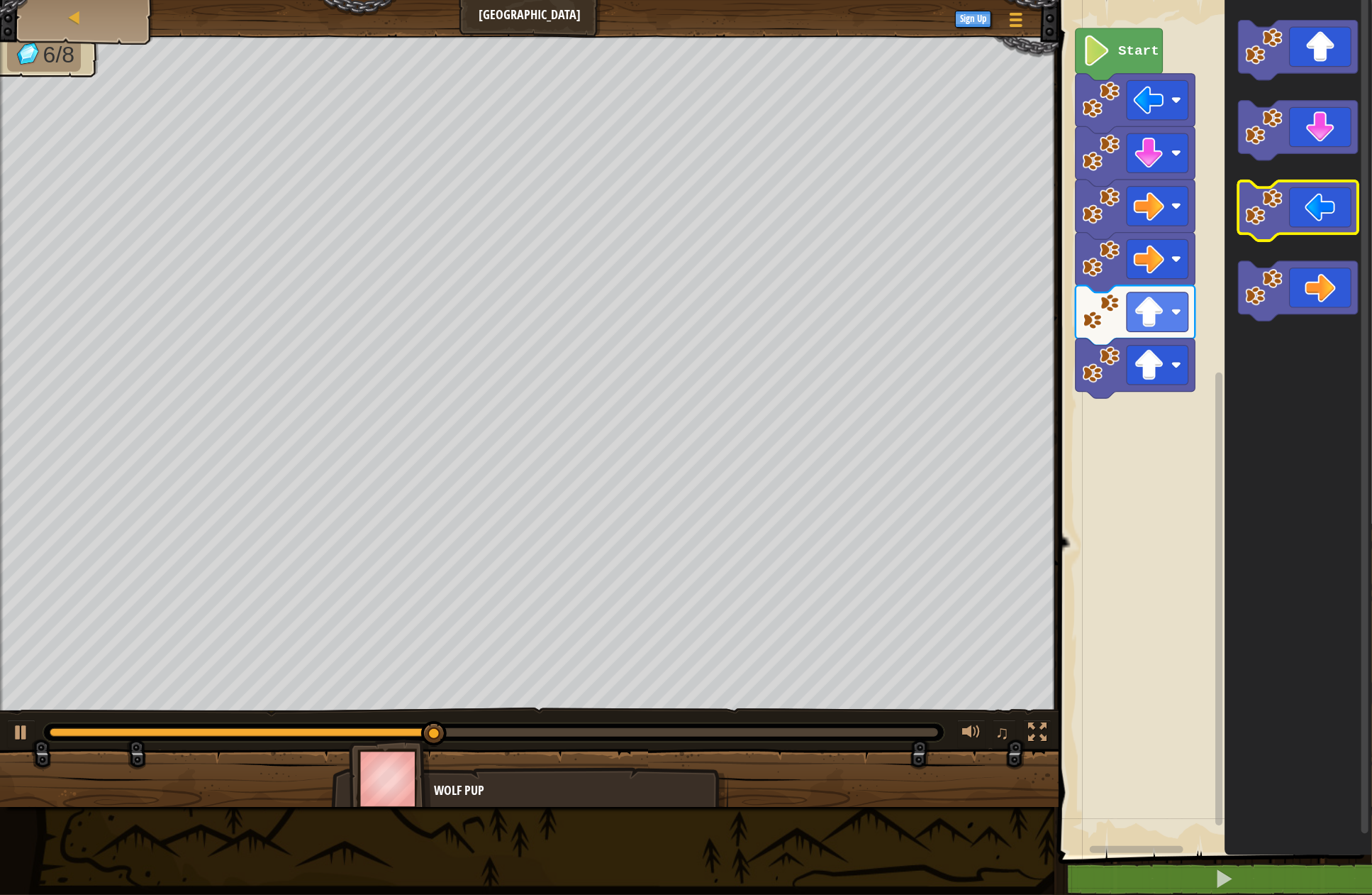
click at [1330, 210] on icon "Blockly Workspace" at bounding box center [1299, 211] width 120 height 60
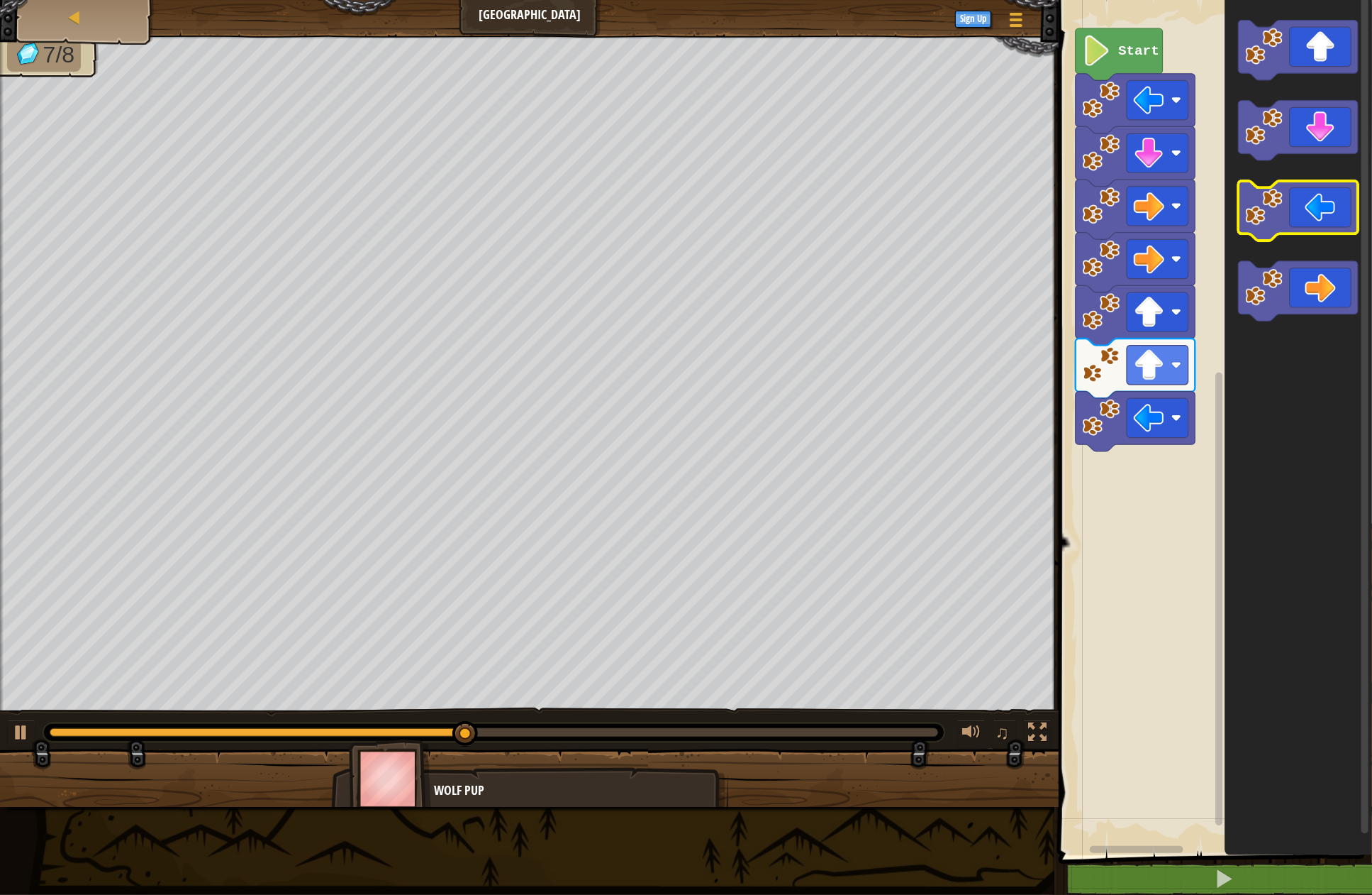
click at [1328, 211] on icon "Blockly Workspace" at bounding box center [1299, 211] width 120 height 60
